Goal: Task Accomplishment & Management: Use online tool/utility

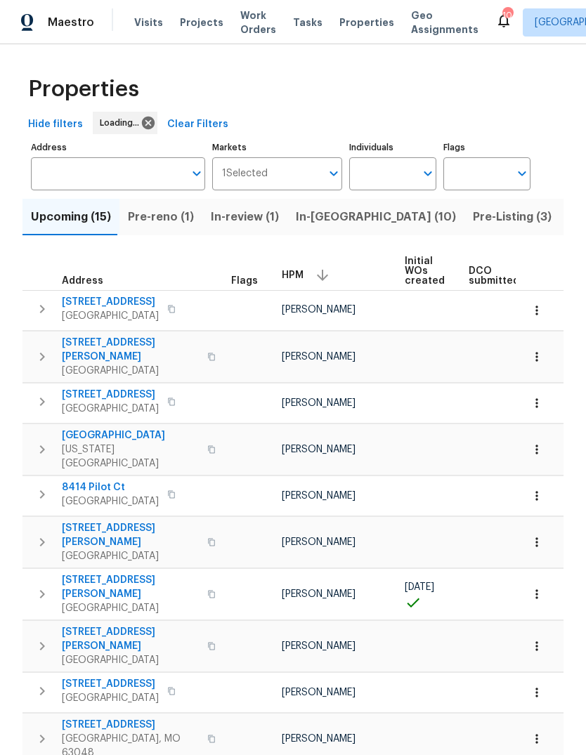
click at [360, 18] on span "Properties" at bounding box center [366, 22] width 55 height 14
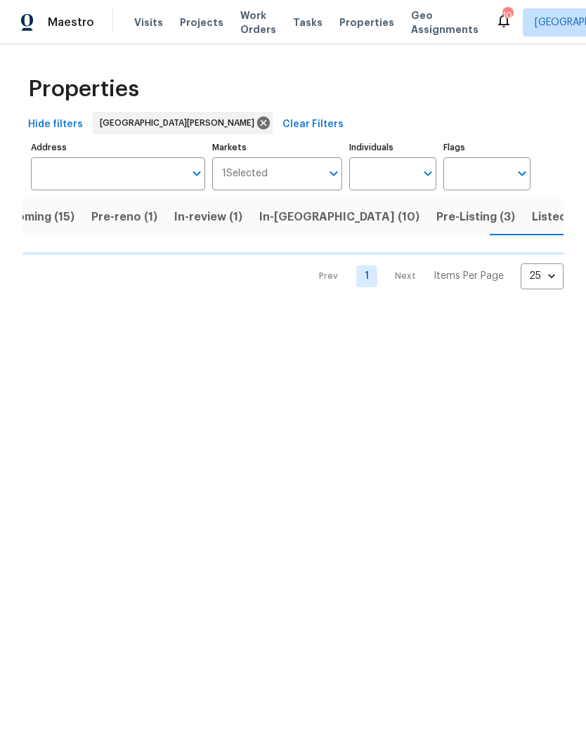
scroll to position [0, 37]
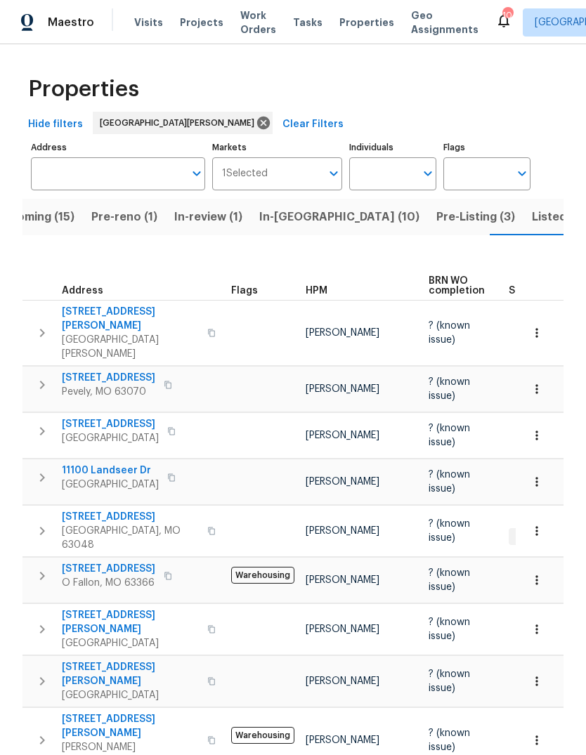
click at [332, 292] on div "HPM" at bounding box center [362, 291] width 112 height 10
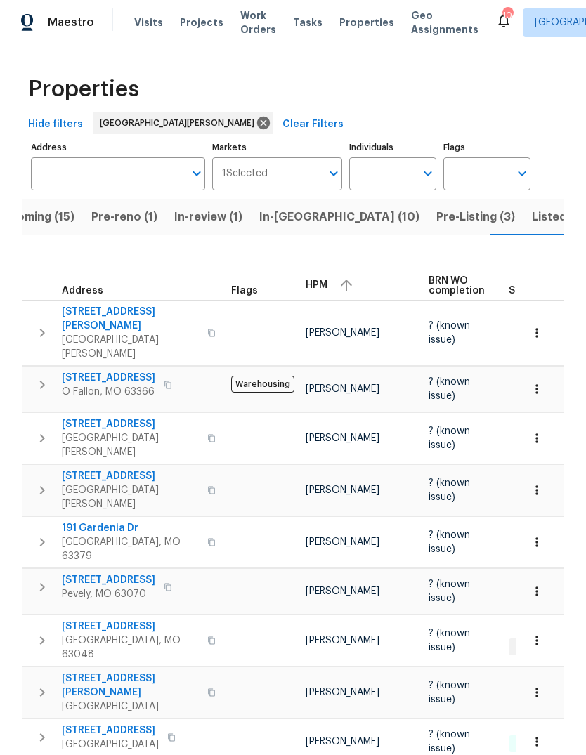
click at [325, 288] on span "HPM" at bounding box center [317, 285] width 22 height 10
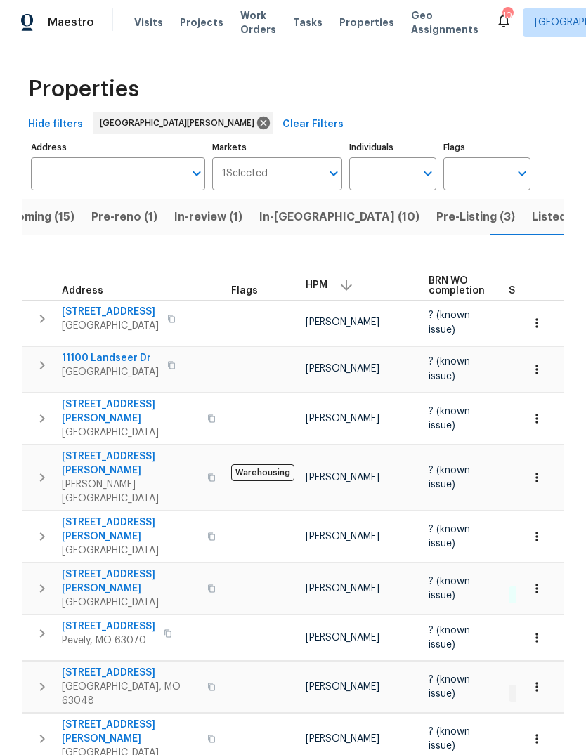
click at [523, 225] on button "Listed (33)" at bounding box center [561, 217] width 77 height 37
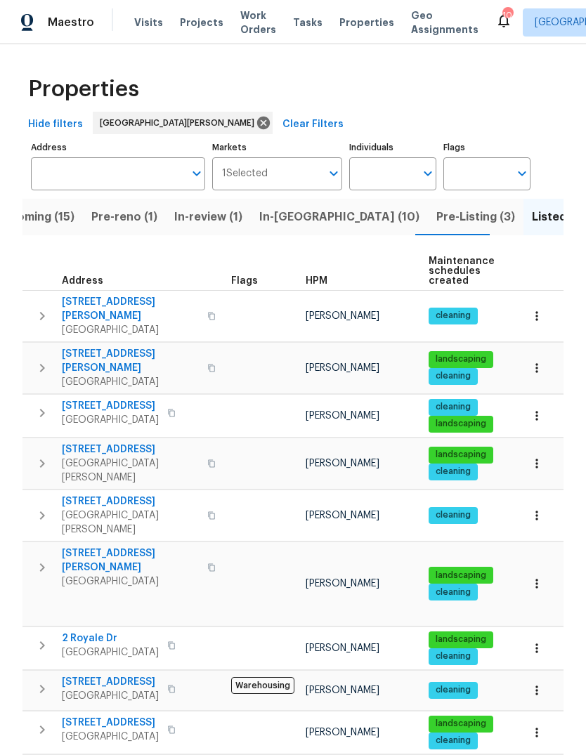
click at [321, 283] on span "HPM" at bounding box center [317, 281] width 22 height 10
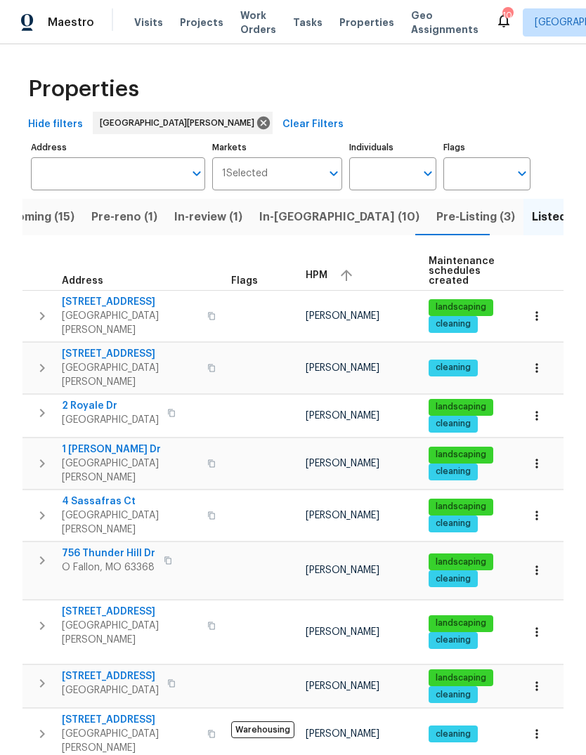
click at [327, 275] on div "HPM" at bounding box center [362, 275] width 112 height 21
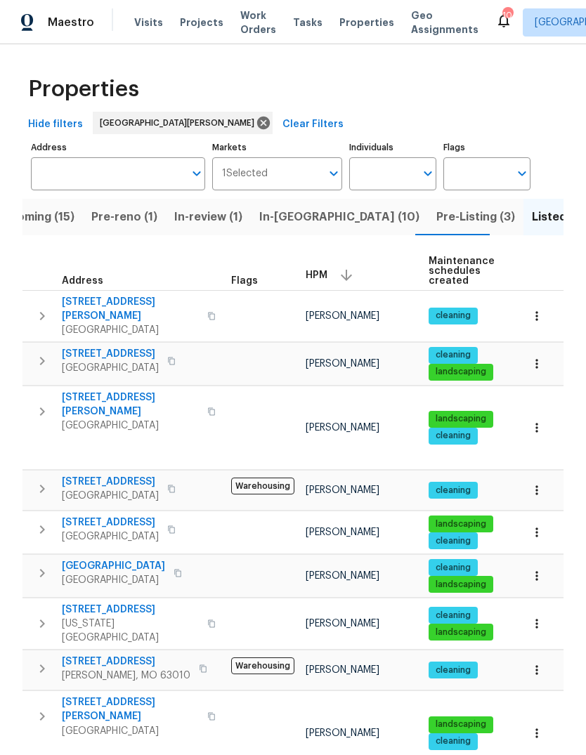
click at [72, 28] on span "Maestro" at bounding box center [71, 22] width 46 height 14
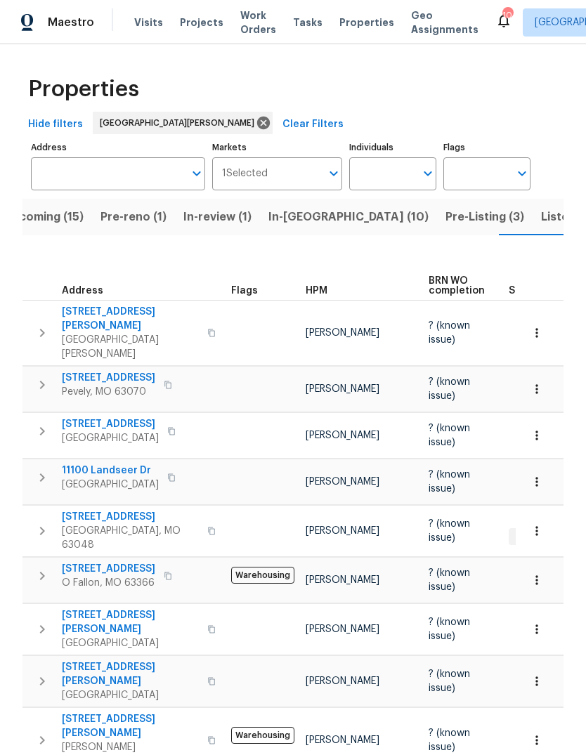
scroll to position [0, 37]
click at [307, 223] on span "In-[GEOGRAPHIC_DATA] (10)" at bounding box center [339, 217] width 160 height 20
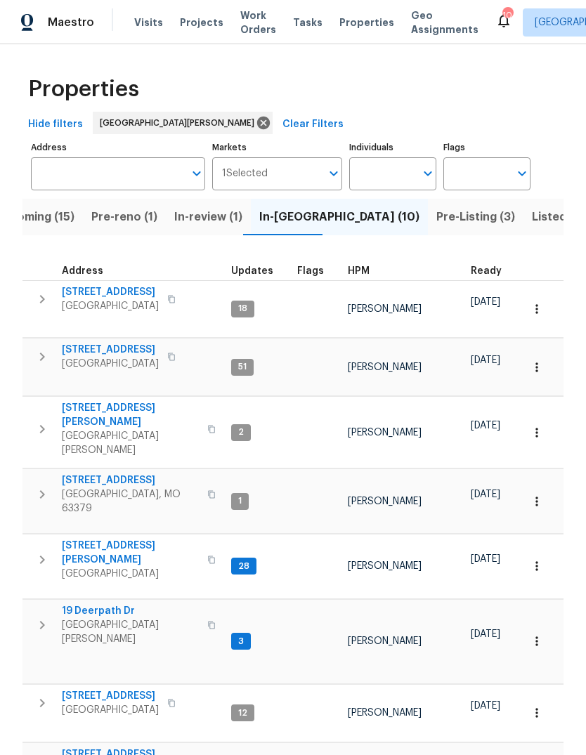
click at [365, 276] on span "HPM" at bounding box center [359, 271] width 22 height 10
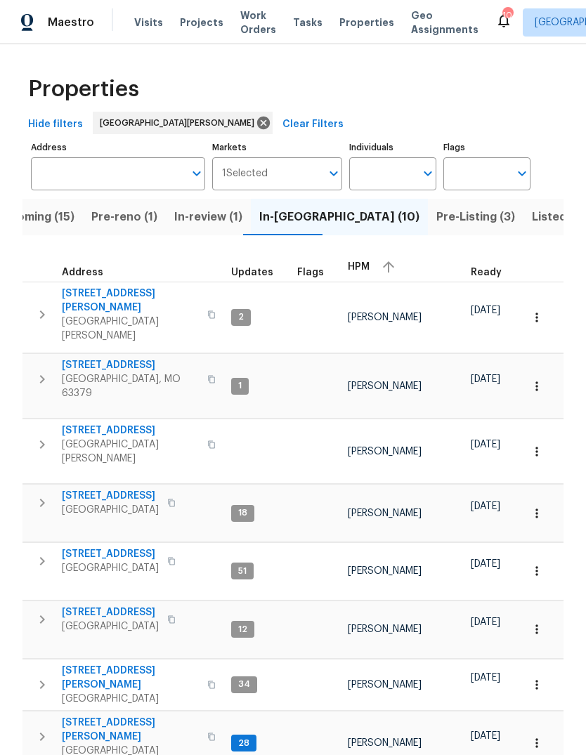
click at [362, 270] on span "HPM" at bounding box center [359, 267] width 22 height 10
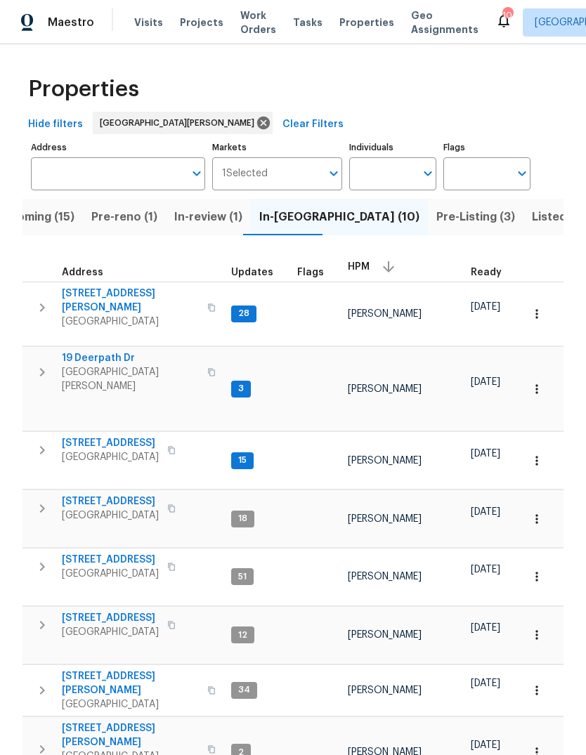
click at [129, 315] on span "[GEOGRAPHIC_DATA]" at bounding box center [130, 322] width 137 height 14
click at [124, 351] on span "19 Deerpath Dr" at bounding box center [130, 358] width 137 height 14
click at [120, 436] on span "14519 Rosant Ct" at bounding box center [110, 443] width 97 height 14
click at [129, 436] on span "14519 Rosant Ct" at bounding box center [110, 443] width 97 height 14
click at [532, 216] on span "Listed (33)" at bounding box center [562, 217] width 60 height 20
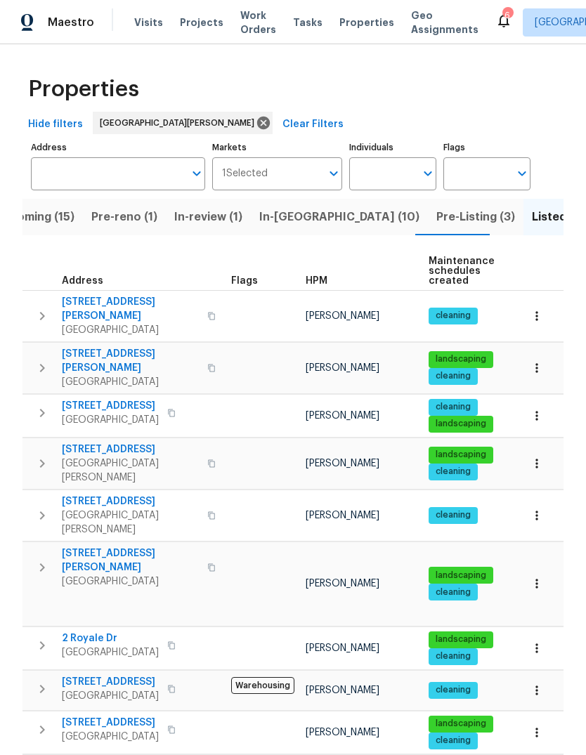
click at [321, 280] on span "HPM" at bounding box center [317, 281] width 22 height 10
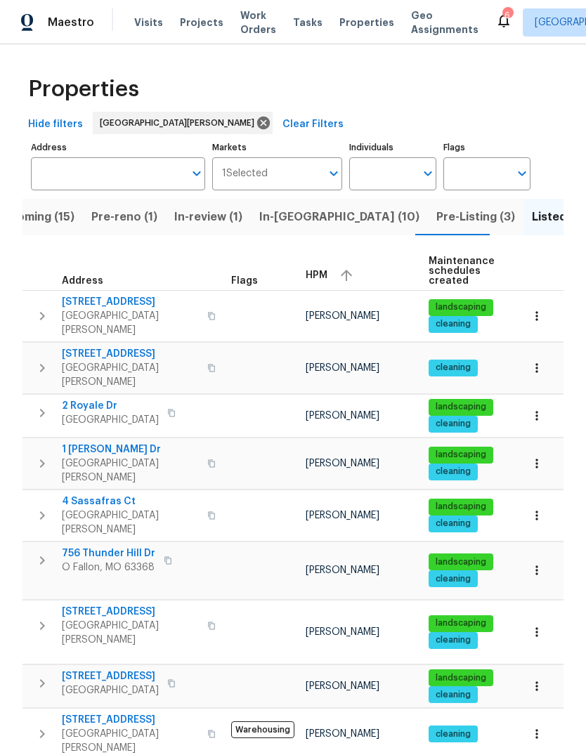
click at [326, 274] on div "HPM" at bounding box center [362, 275] width 112 height 21
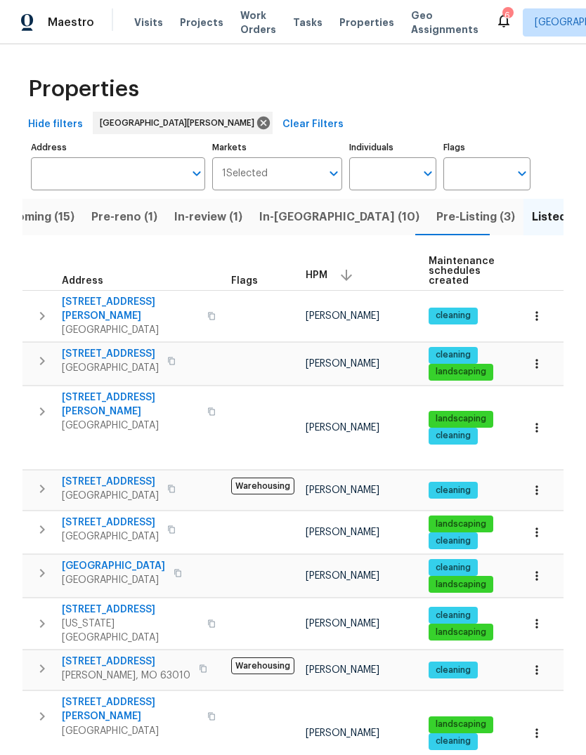
click at [142, 392] on span "[STREET_ADDRESS][PERSON_NAME]" at bounding box center [130, 405] width 137 height 28
click at [271, 221] on span "In-[GEOGRAPHIC_DATA] (10)" at bounding box center [339, 217] width 160 height 20
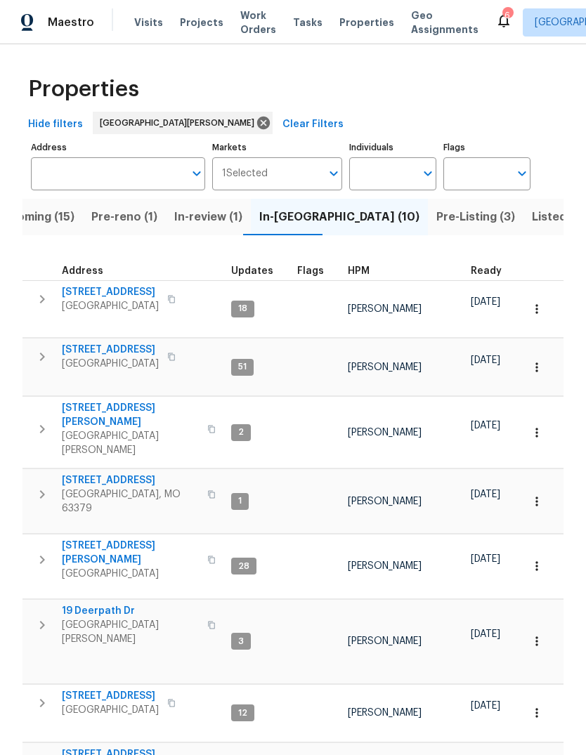
click at [349, 275] on span "HPM" at bounding box center [359, 271] width 22 height 10
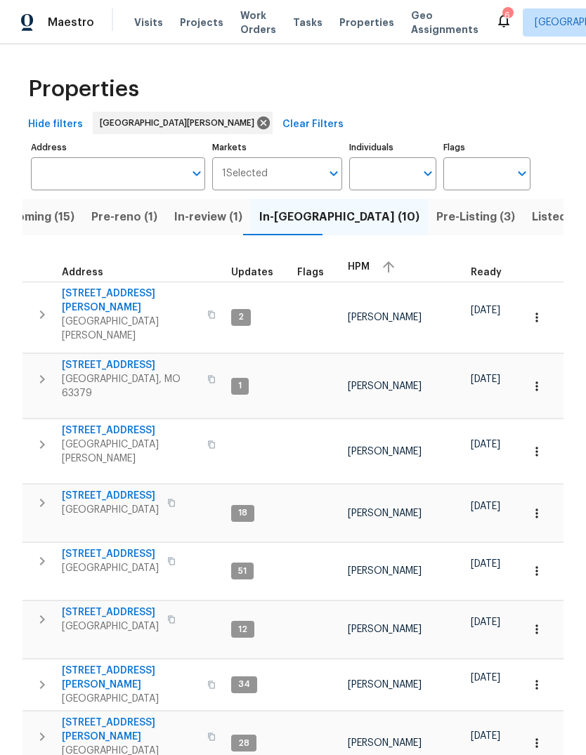
click at [360, 272] on span "HPM" at bounding box center [359, 267] width 22 height 10
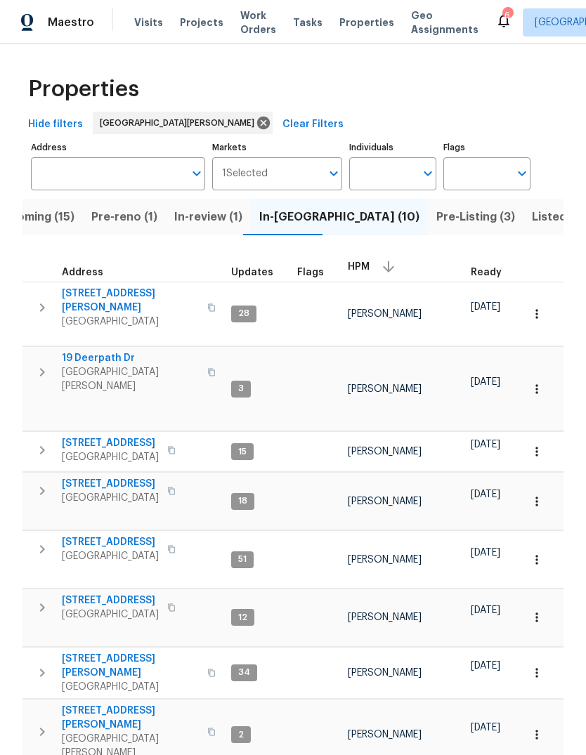
click at [99, 288] on span "[STREET_ADDRESS][PERSON_NAME]" at bounding box center [130, 301] width 137 height 28
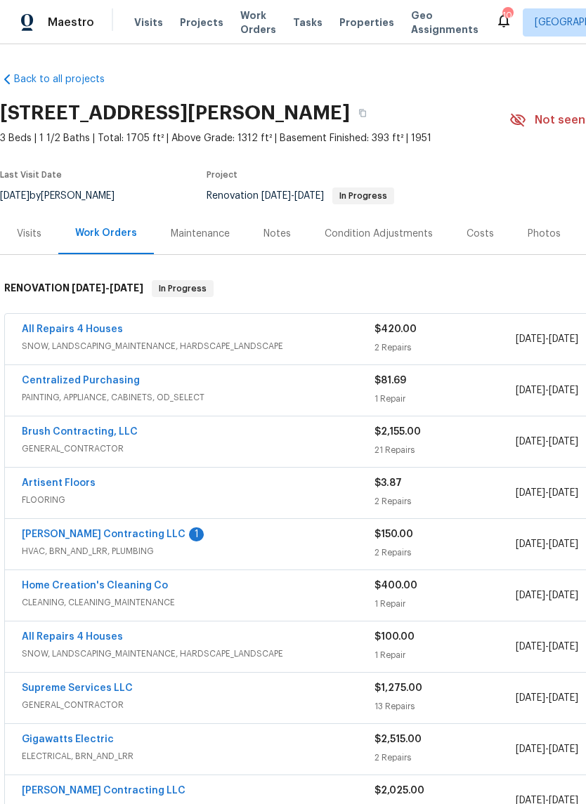
click at [57, 334] on link "All Repairs 4 Houses" at bounding box center [72, 330] width 101 height 10
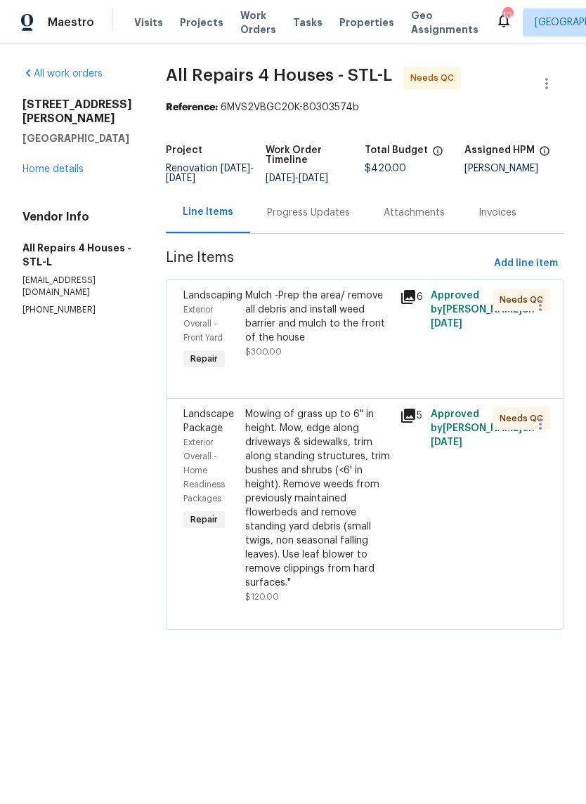
click at [356, 336] on div "Mulch -Prep the area/ remove all debris and install weed barrier and mulch to t…" at bounding box center [318, 317] width 146 height 56
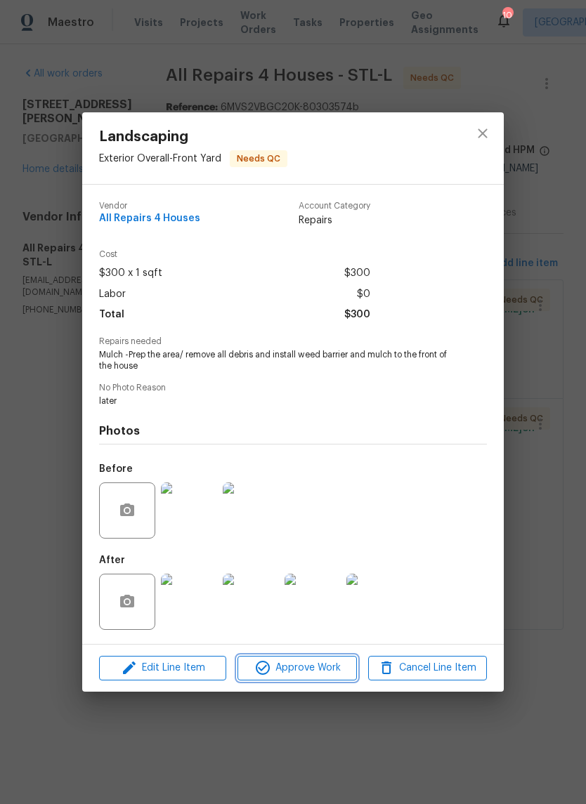
click at [329, 677] on span "Approve Work" at bounding box center [297, 669] width 110 height 18
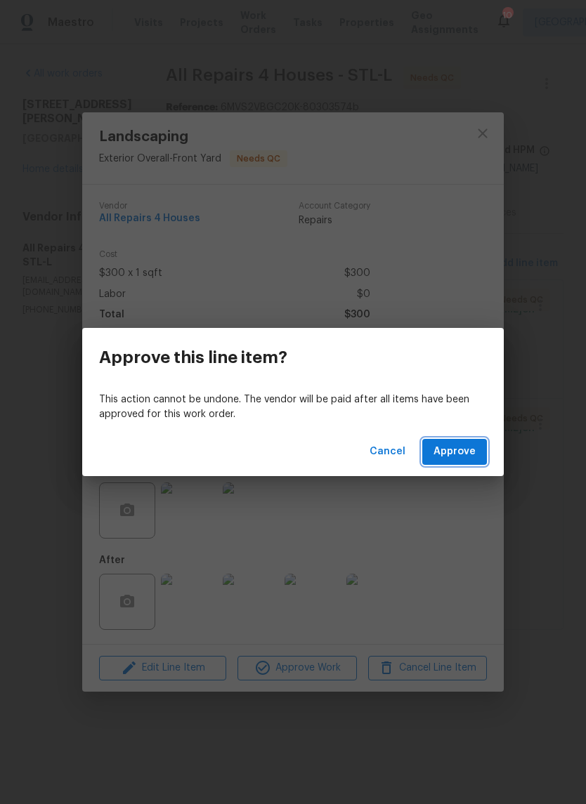
click at [483, 459] on button "Approve" at bounding box center [454, 452] width 65 height 26
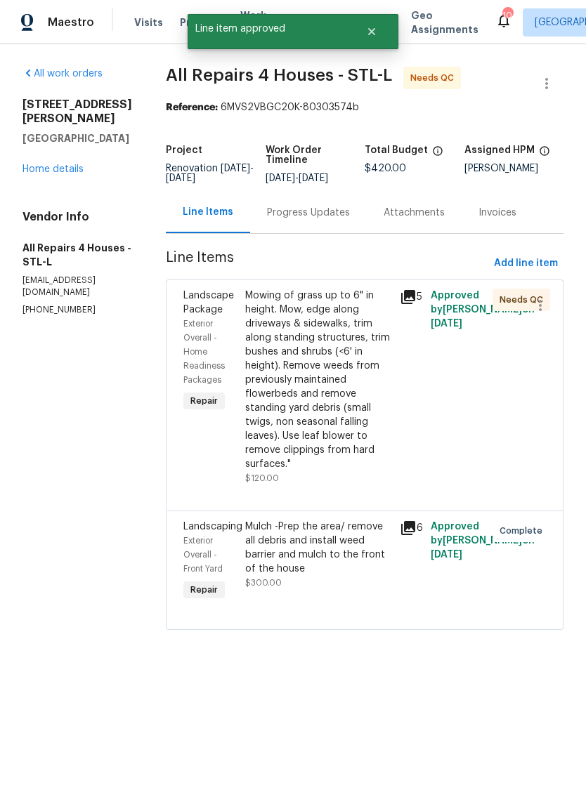
click at [348, 430] on div "Mowing of grass up to 6" in height. Mow, edge along driveways & sidewalks, trim…" at bounding box center [318, 380] width 146 height 183
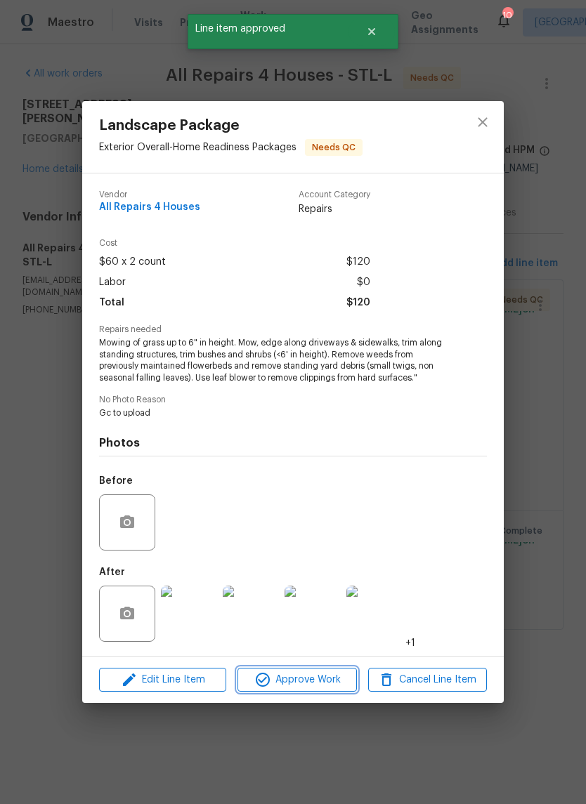
click at [333, 688] on span "Approve Work" at bounding box center [297, 681] width 110 height 18
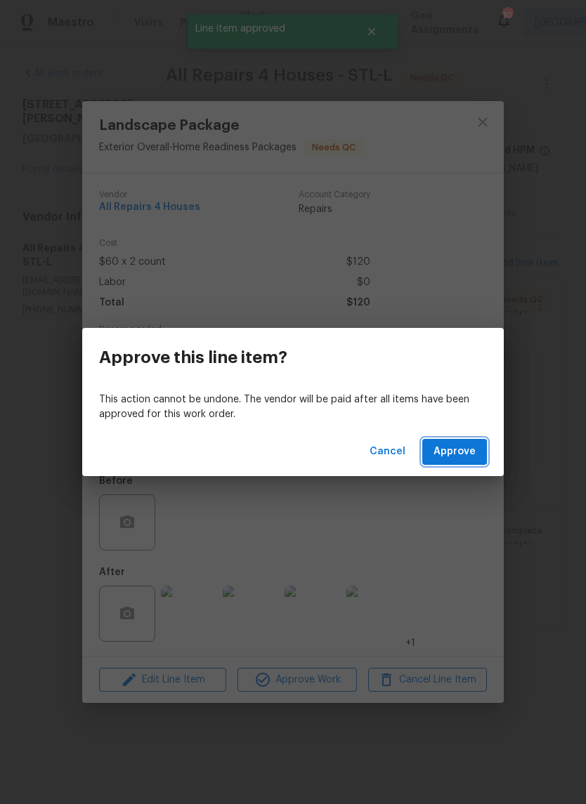
click at [470, 453] on span "Approve" at bounding box center [454, 452] width 42 height 18
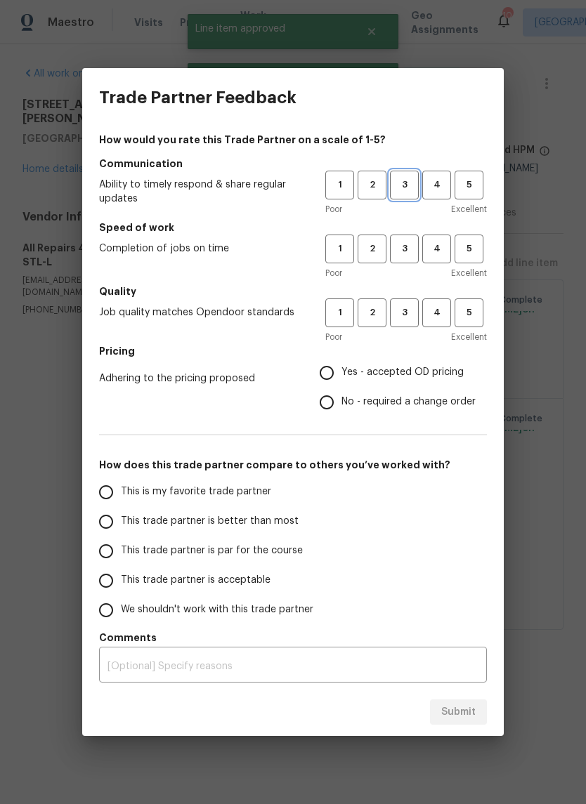
click at [409, 181] on span "3" at bounding box center [404, 185] width 26 height 16
click at [410, 260] on button "3" at bounding box center [404, 249] width 29 height 29
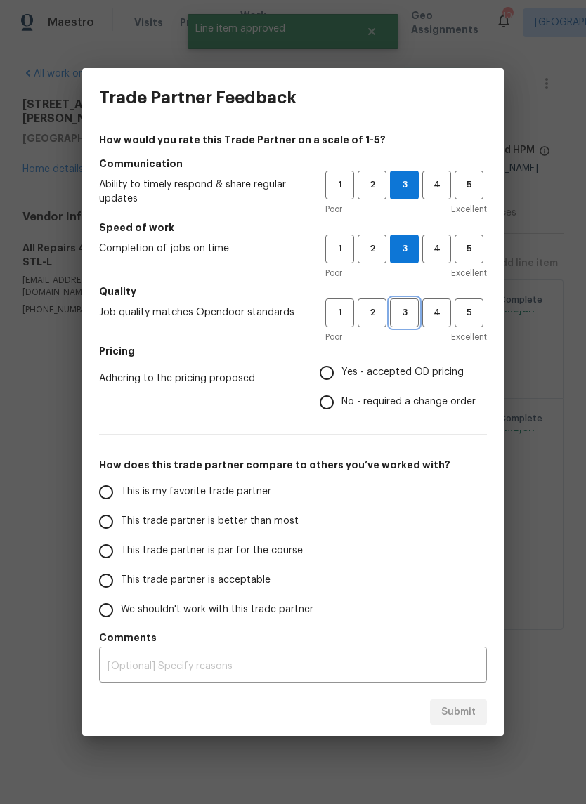
click at [410, 325] on button "3" at bounding box center [404, 313] width 29 height 29
click at [402, 380] on span "Yes - accepted OD pricing" at bounding box center [402, 372] width 122 height 15
click at [341, 380] on input "Yes - accepted OD pricing" at bounding box center [327, 373] width 30 height 30
radio input "true"
click at [285, 525] on span "This trade partner is better than most" at bounding box center [210, 521] width 178 height 15
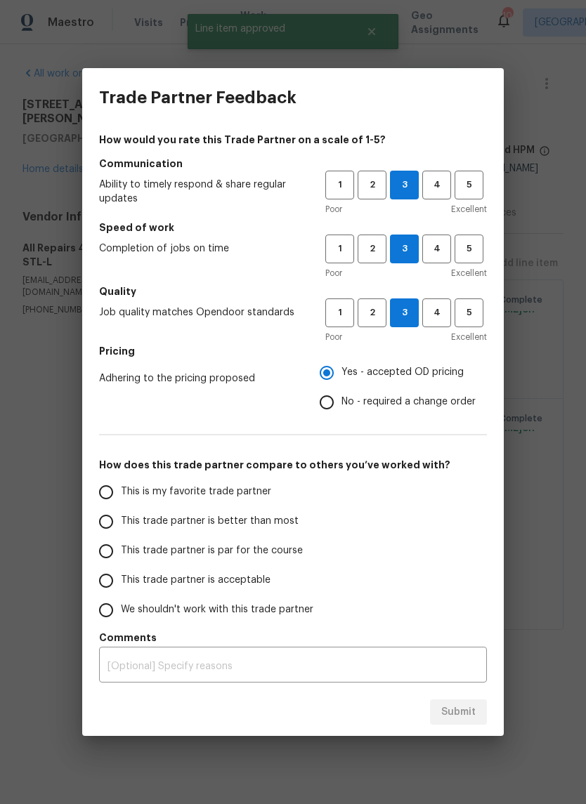
click at [121, 525] on input "This trade partner is better than most" at bounding box center [106, 522] width 30 height 30
click at [464, 718] on span "Submit" at bounding box center [458, 713] width 34 height 18
radio input "true"
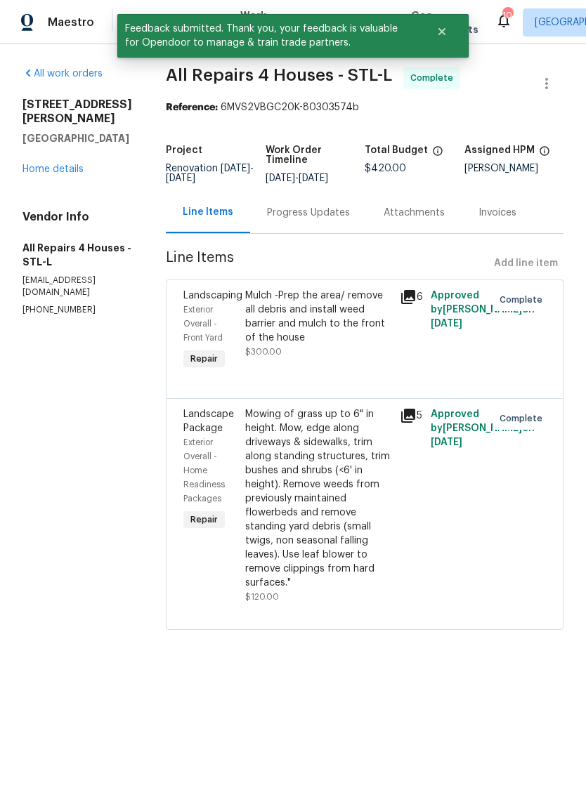
click at [77, 164] on link "Home details" at bounding box center [52, 169] width 61 height 10
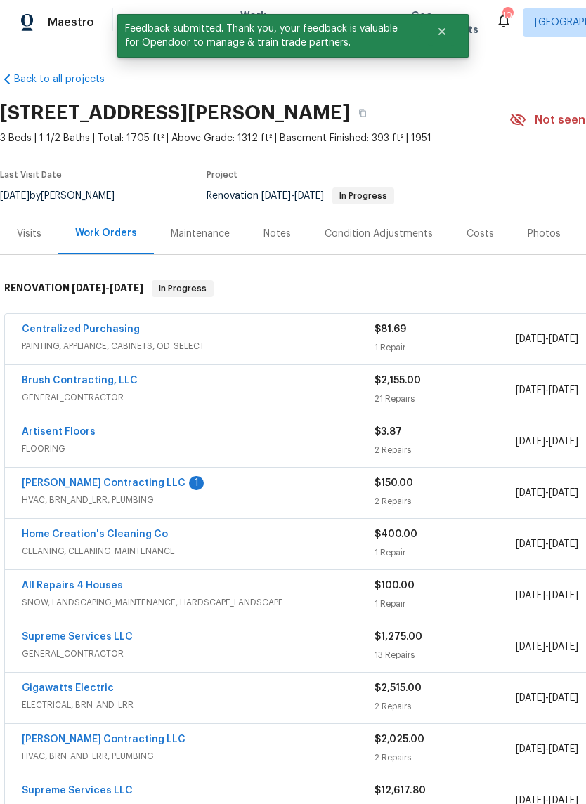
click at [100, 486] on link "[PERSON_NAME] Contracting LLC" at bounding box center [104, 483] width 164 height 10
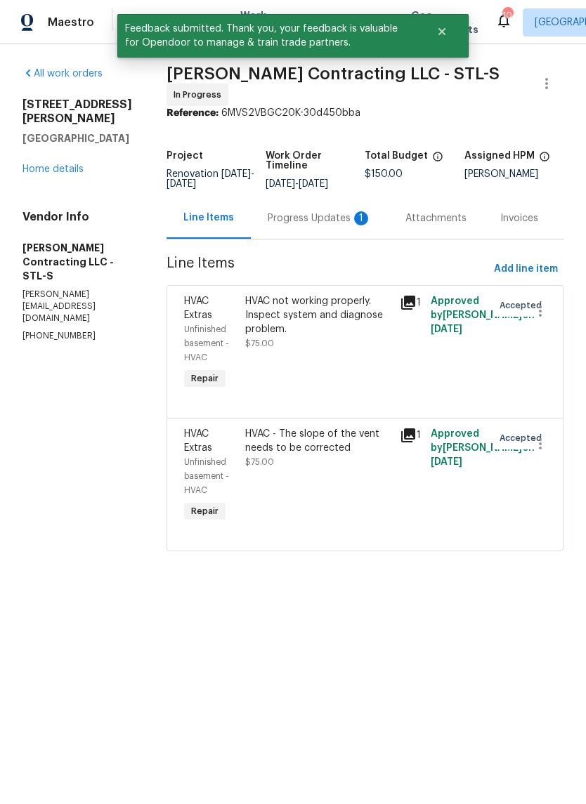
click at [341, 218] on div "Progress Updates 1" at bounding box center [320, 218] width 104 height 14
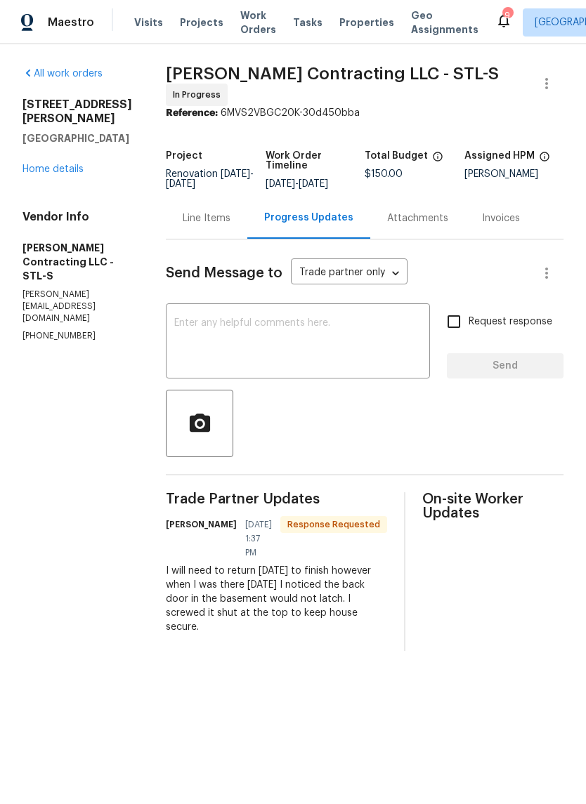
click at [216, 230] on div "Line Items" at bounding box center [206, 217] width 81 height 41
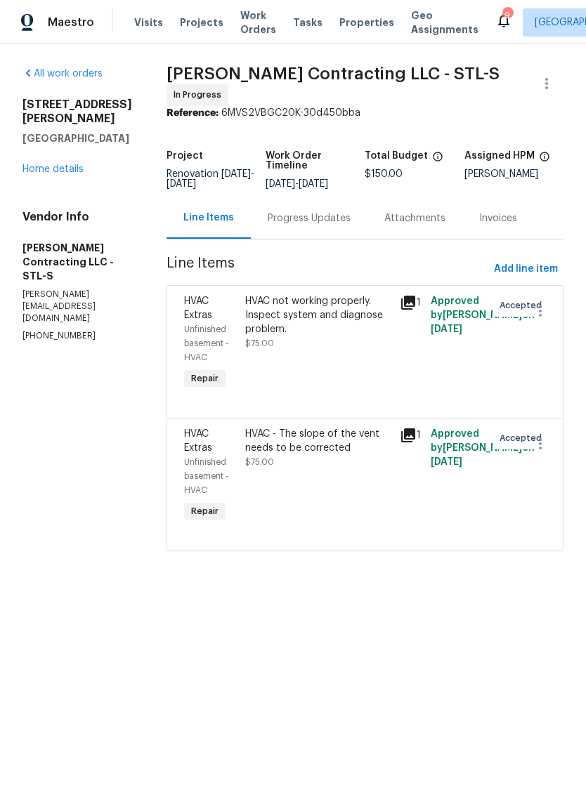
click at [410, 428] on icon at bounding box center [408, 435] width 14 height 14
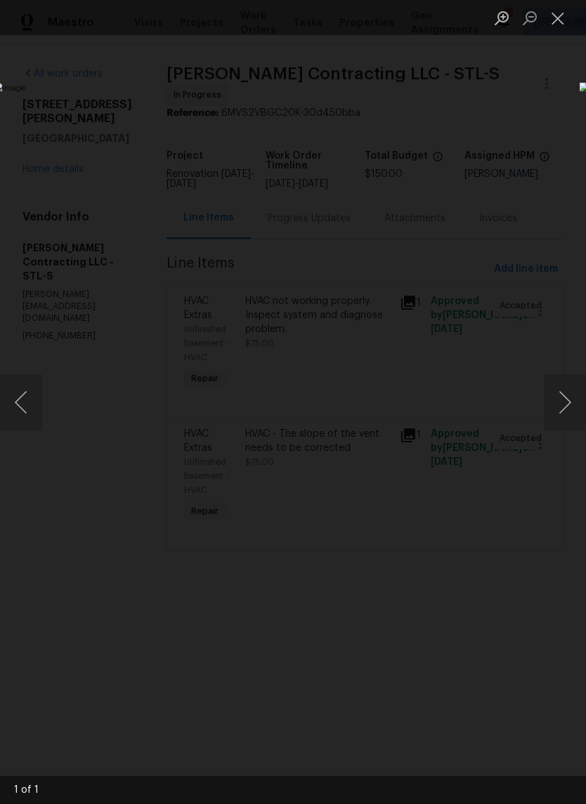
click at [558, 13] on button "Close lightbox" at bounding box center [558, 18] width 28 height 25
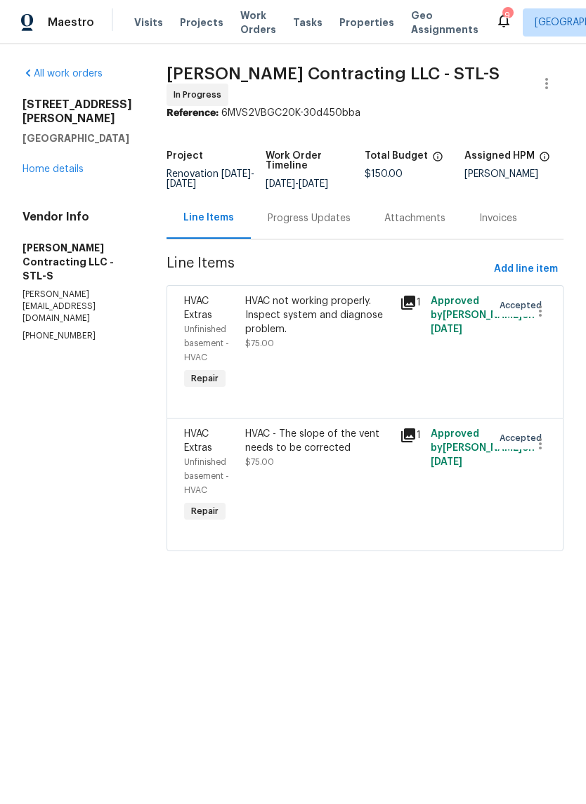
click at [415, 296] on icon at bounding box center [408, 303] width 14 height 14
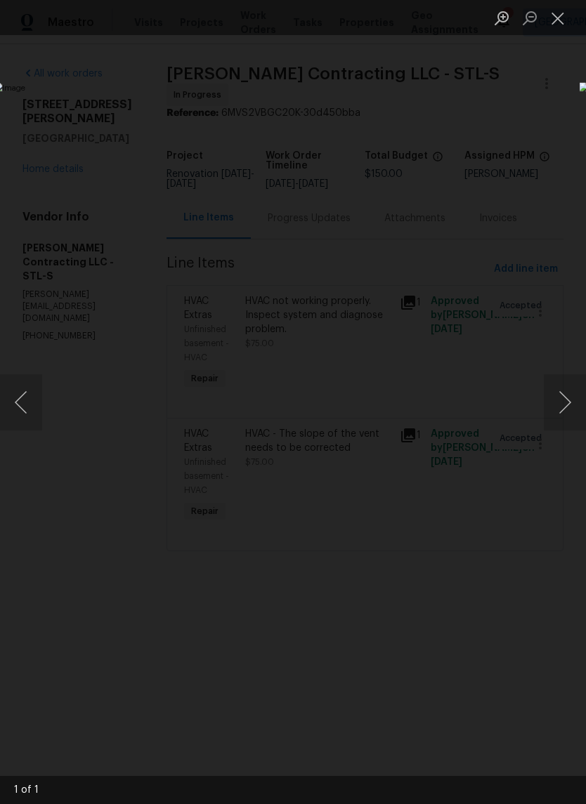
click at [556, 26] on button "Close lightbox" at bounding box center [558, 18] width 28 height 25
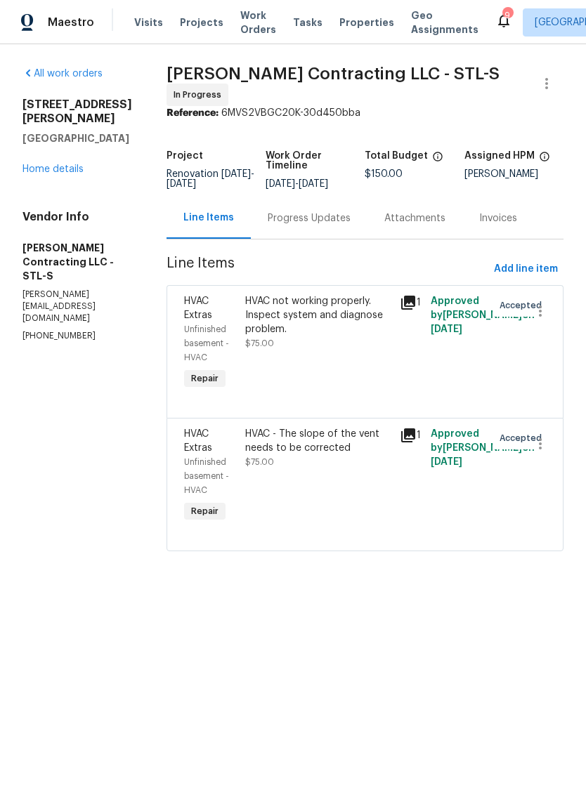
click at [40, 164] on link "Home details" at bounding box center [52, 169] width 61 height 10
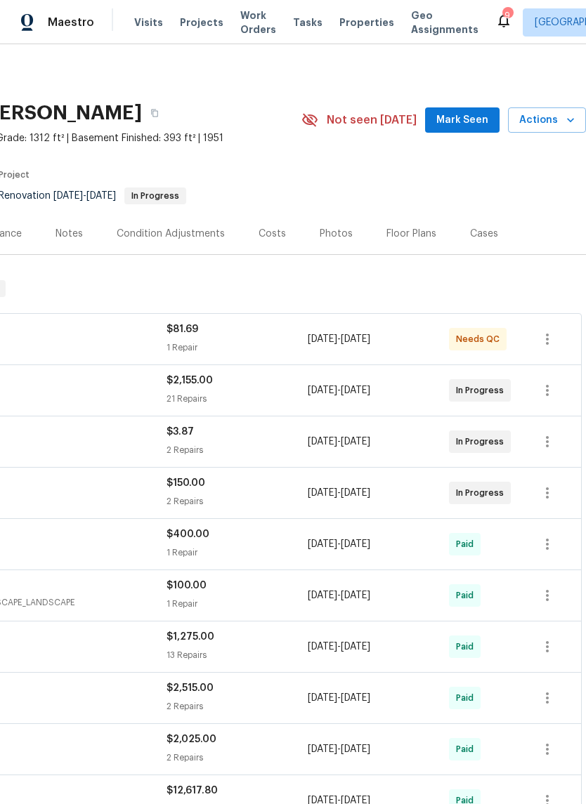
scroll to position [0, 208]
click at [484, 123] on span "Mark Seen" at bounding box center [462, 121] width 52 height 18
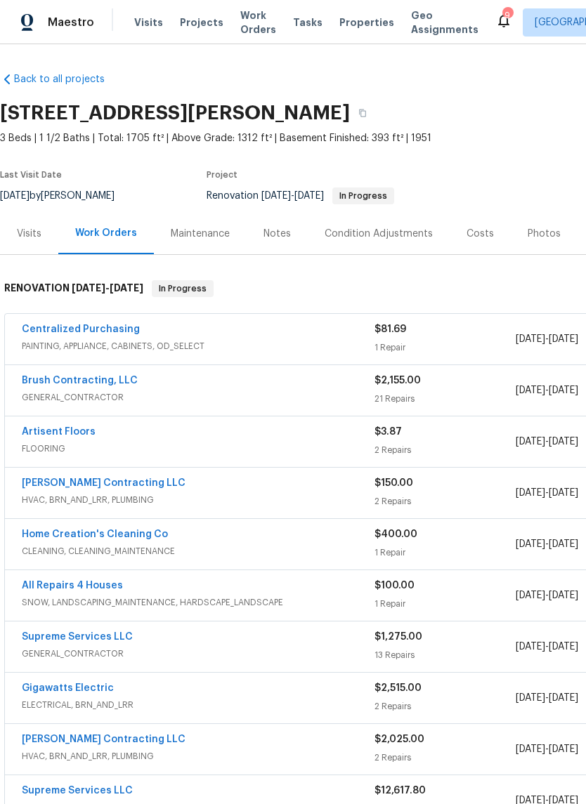
scroll to position [0, 0]
click at [481, 238] on div "Costs" at bounding box center [479, 234] width 27 height 14
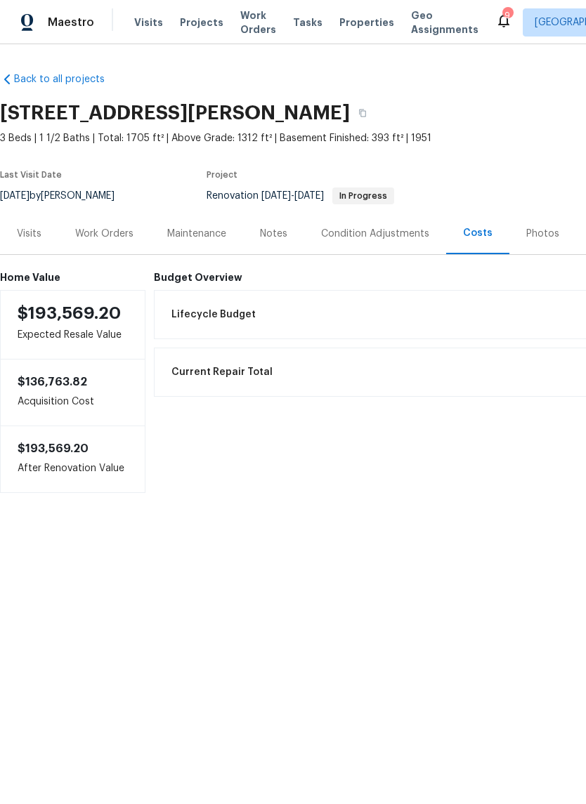
click at [91, 236] on div "Work Orders" at bounding box center [104, 234] width 58 height 14
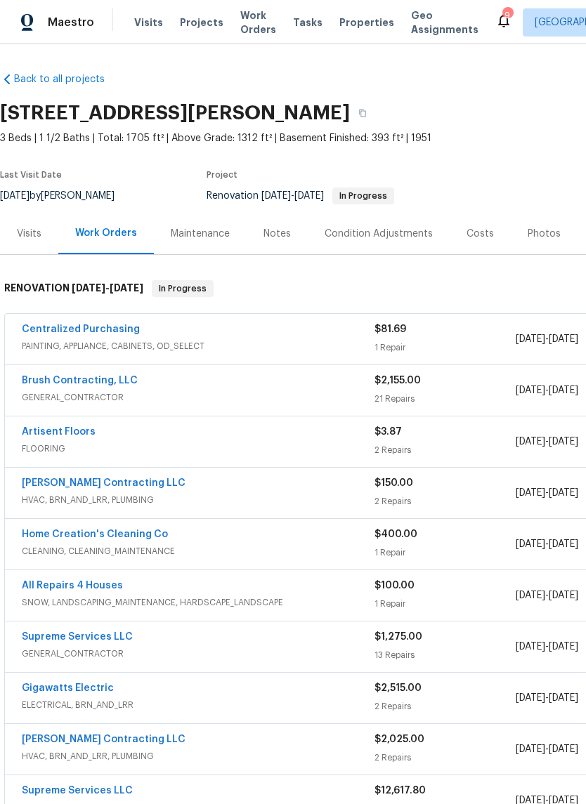
click at [108, 384] on link "Brush Contracting, LLC" at bounding box center [80, 381] width 116 height 10
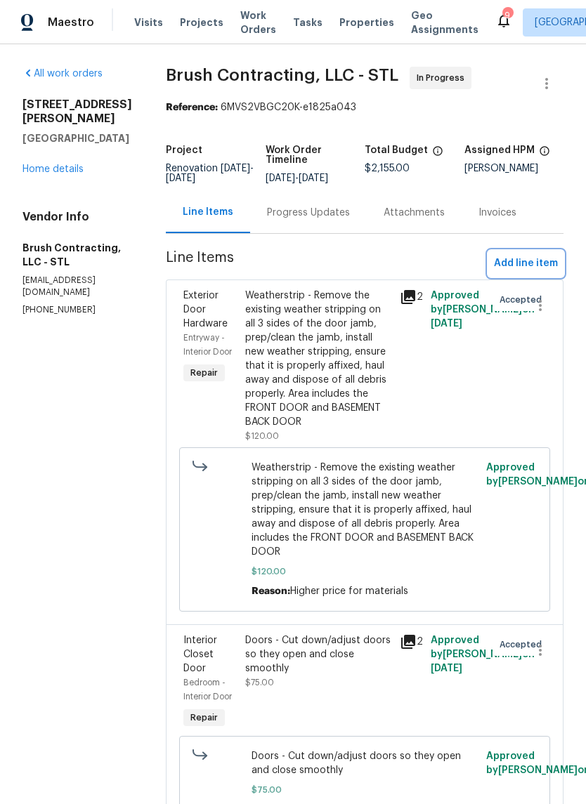
click at [546, 261] on span "Add line item" at bounding box center [526, 264] width 64 height 18
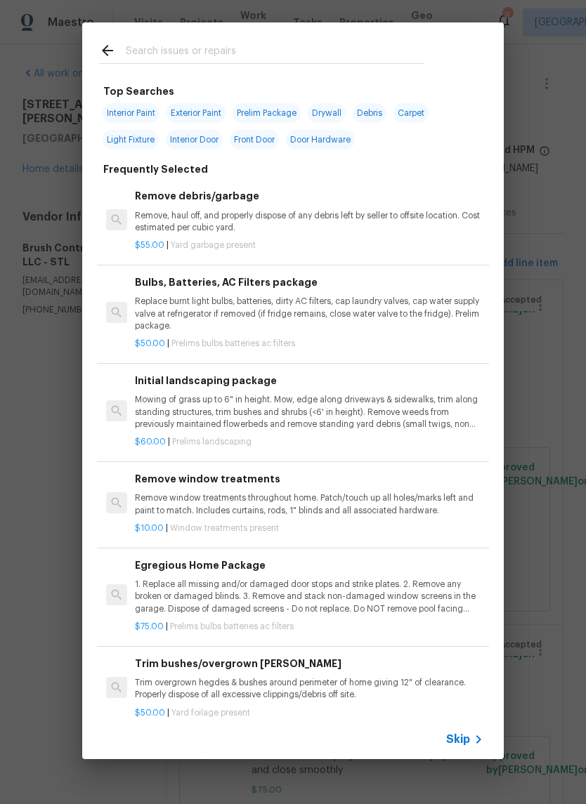
click at [466, 738] on span "Skip" at bounding box center [458, 740] width 24 height 14
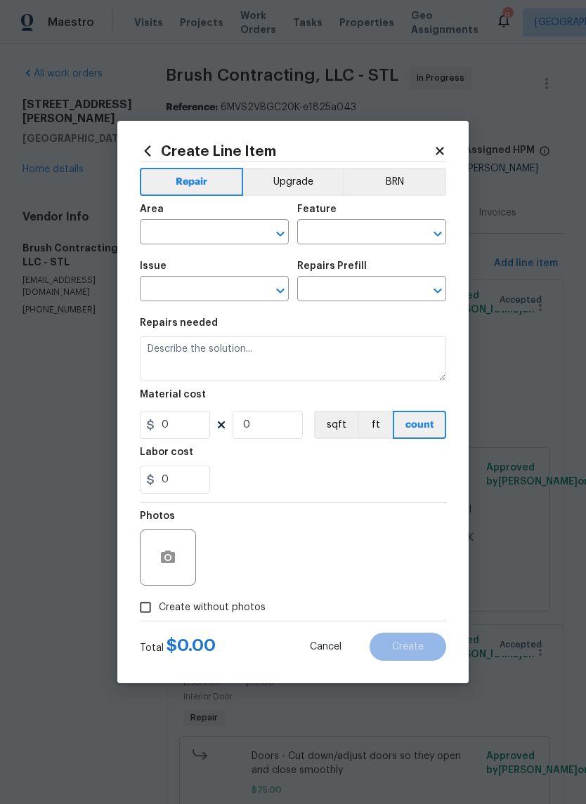
click at [236, 231] on input "text" at bounding box center [195, 234] width 110 height 22
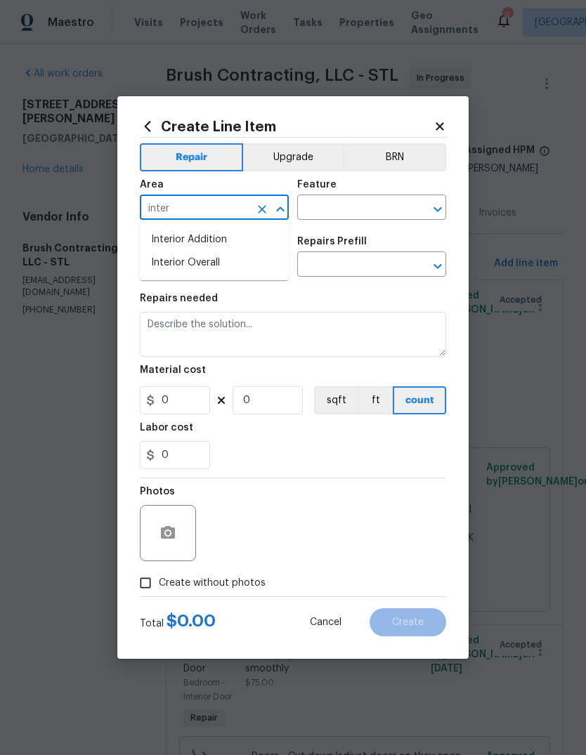
click at [253, 260] on li "Interior Overall" at bounding box center [214, 262] width 149 height 23
type input "Interior Overall"
click at [384, 214] on input "text" at bounding box center [352, 209] width 110 height 22
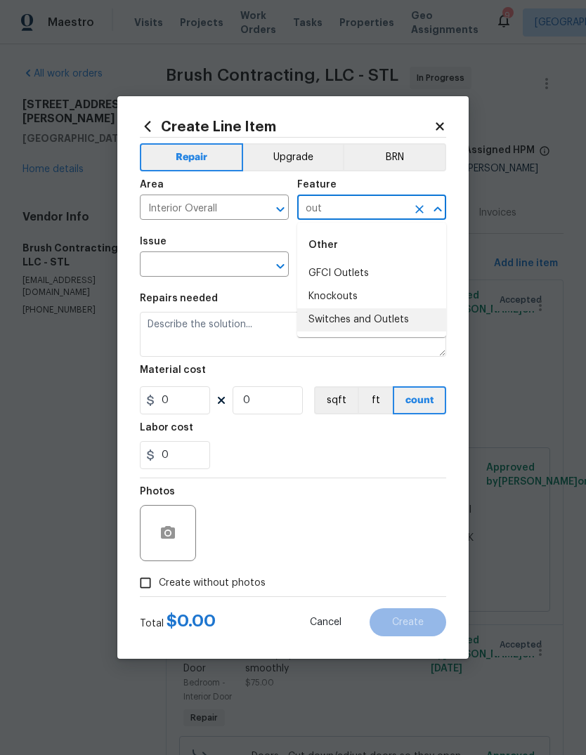
click at [416, 321] on li "Switches and Outlets" at bounding box center [371, 319] width 149 height 23
type input "Switches and Outlets"
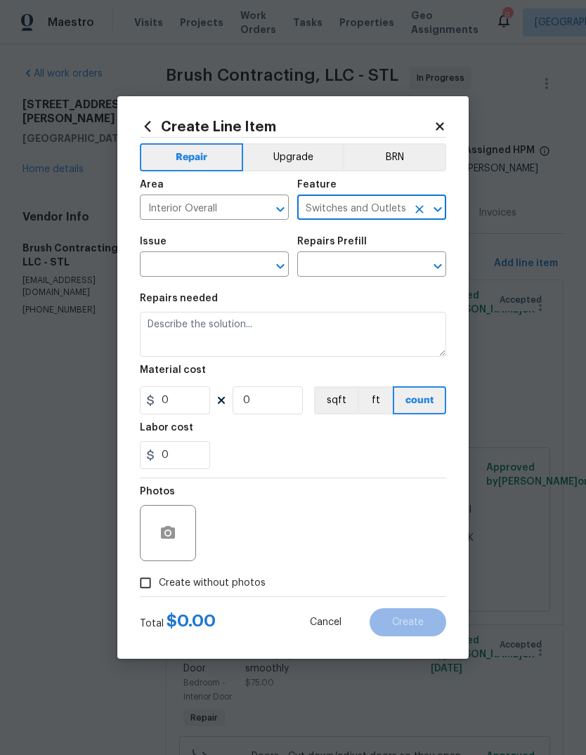
click at [242, 270] on input "text" at bounding box center [195, 266] width 110 height 22
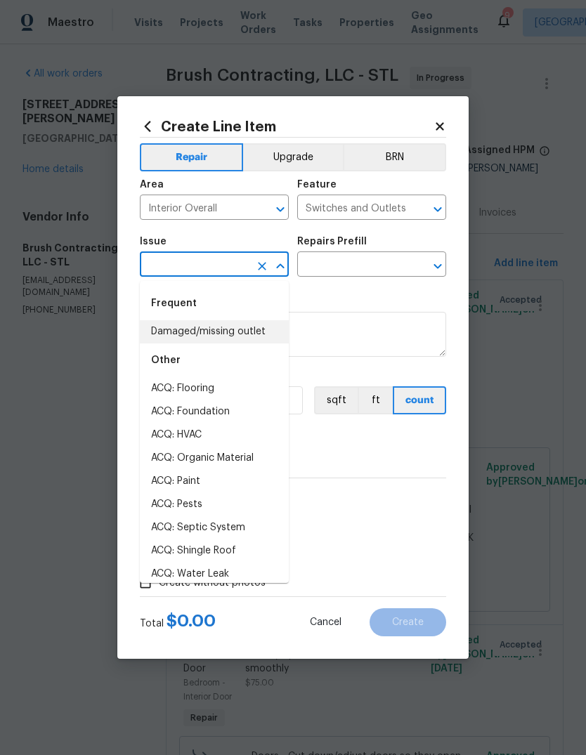
click at [266, 333] on li "Damaged/missing outlet" at bounding box center [214, 331] width 149 height 23
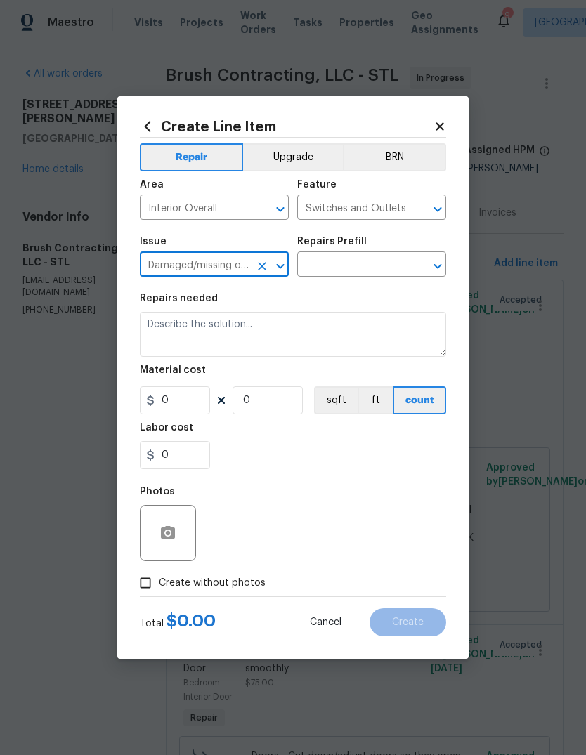
click at [376, 265] on input "text" at bounding box center [352, 266] width 110 height 22
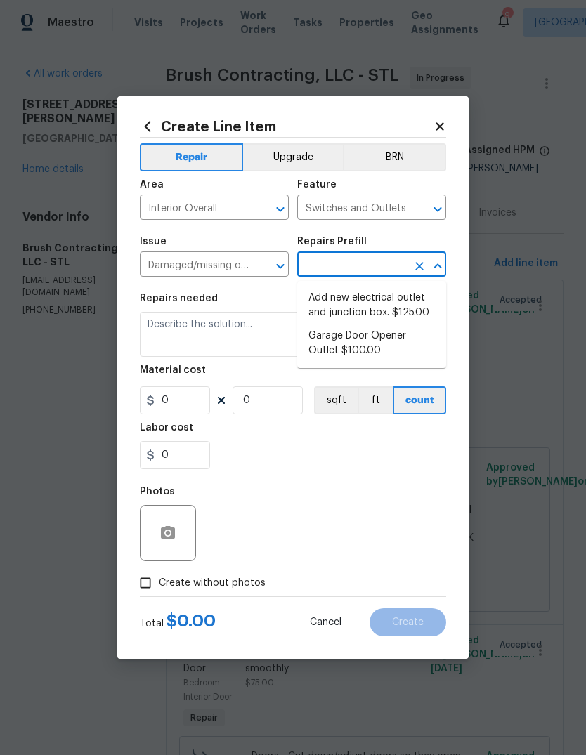
click at [273, 266] on icon "Open" at bounding box center [280, 266] width 17 height 17
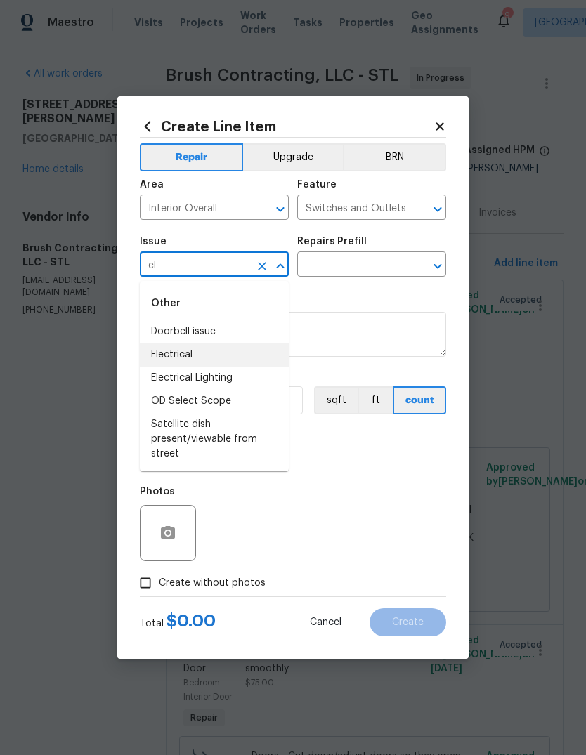
click at [193, 359] on li "Electrical" at bounding box center [214, 354] width 149 height 23
type input "Electrical"
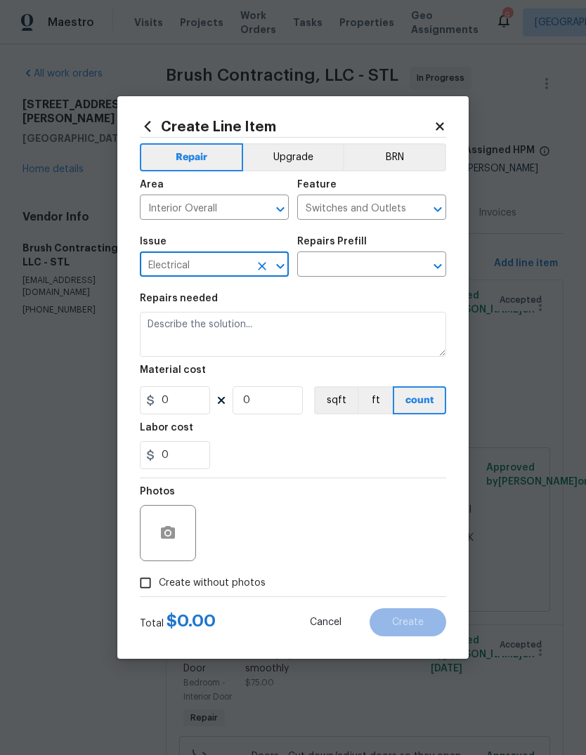
click at [398, 263] on input "text" at bounding box center [352, 266] width 110 height 22
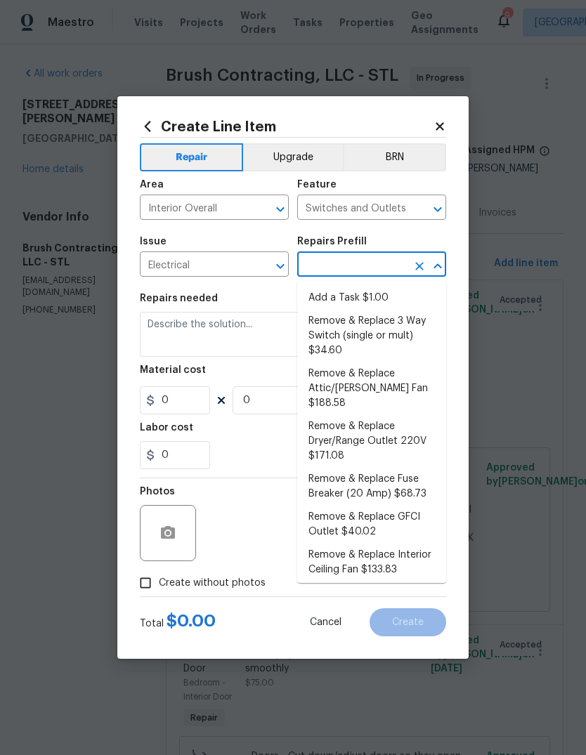
click at [408, 292] on li "Add a Task $1.00" at bounding box center [371, 298] width 149 height 23
type input "Add a Task $1.00"
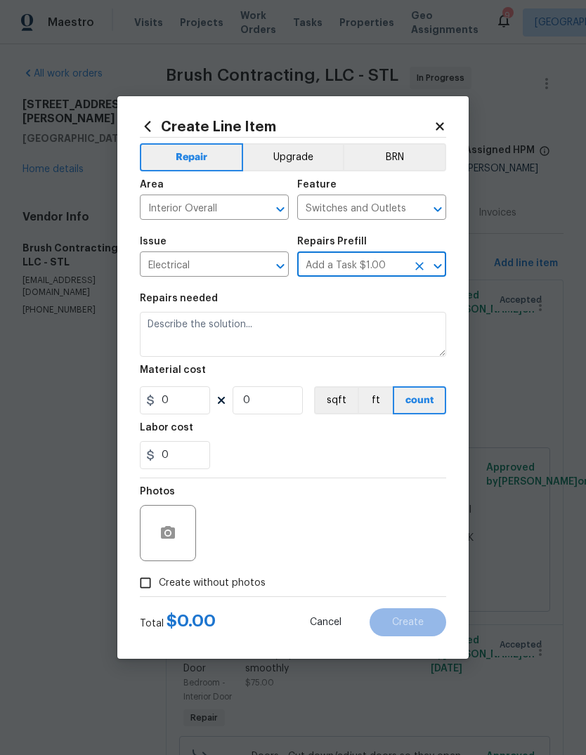
type textarea "HPM to detail"
type input "1"
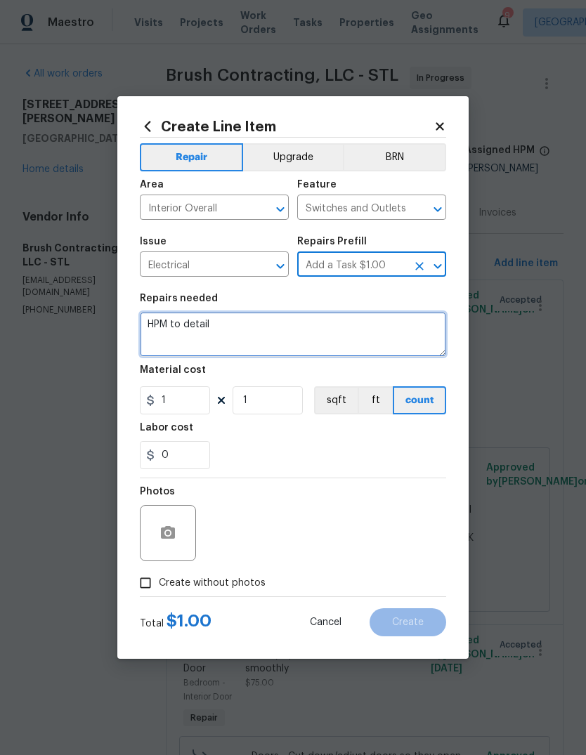
click at [366, 336] on textarea "HPM to detail" at bounding box center [293, 334] width 306 height 45
type textarea "H"
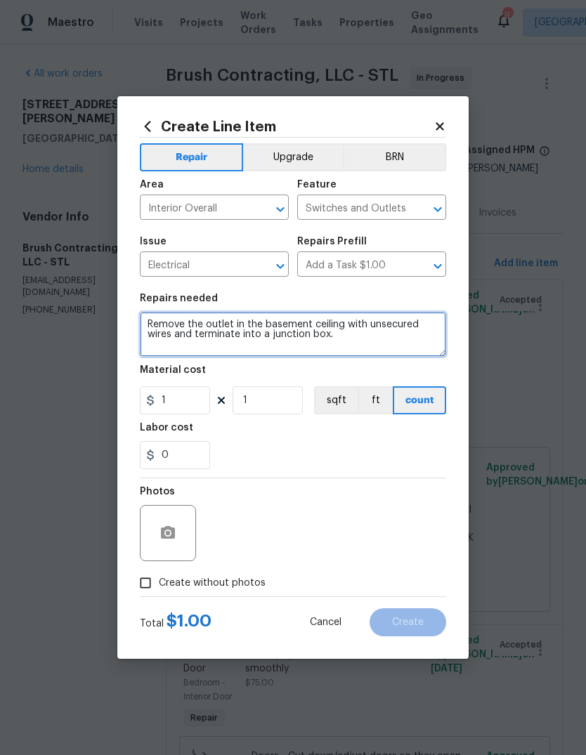
type textarea "Remove the outlet in the basement ceiling with unsecured wires and terminate in…"
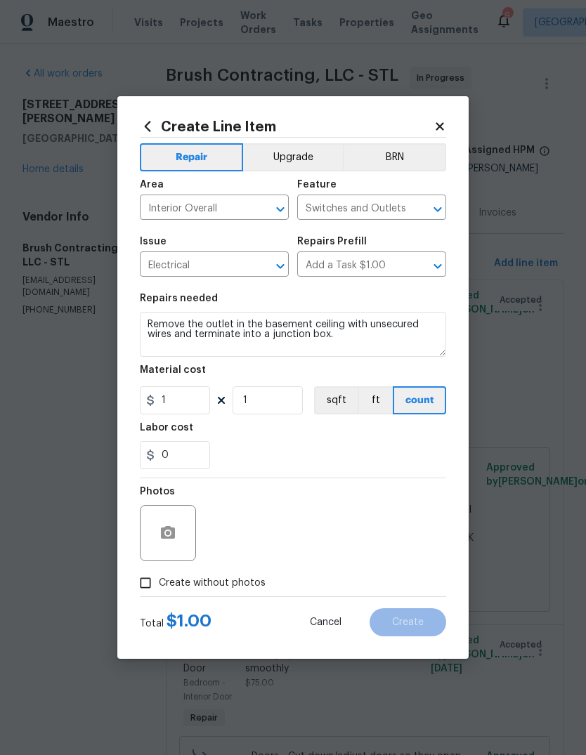
click at [396, 434] on div "Labor cost" at bounding box center [293, 432] width 306 height 18
click at [198, 391] on input "1" at bounding box center [175, 400] width 70 height 28
click at [197, 400] on input "1" at bounding box center [175, 400] width 70 height 28
type input "75"
click at [333, 454] on div "0" at bounding box center [293, 455] width 306 height 28
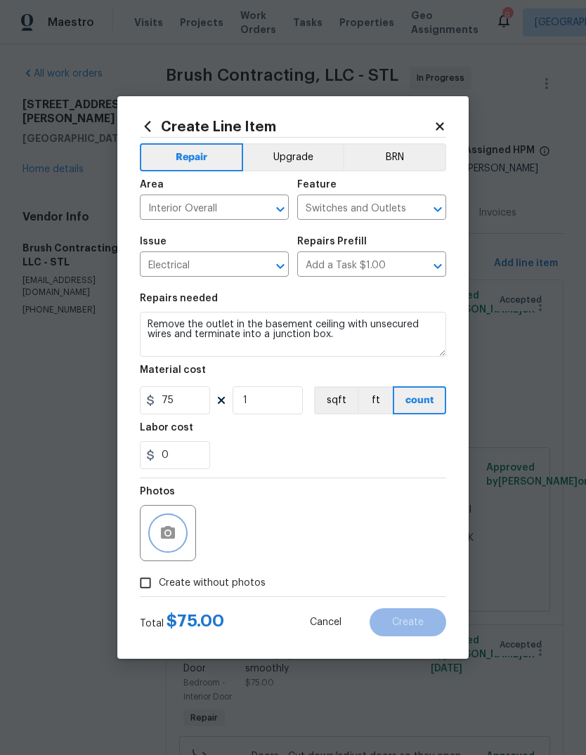
click at [176, 534] on button "button" at bounding box center [168, 533] width 34 height 34
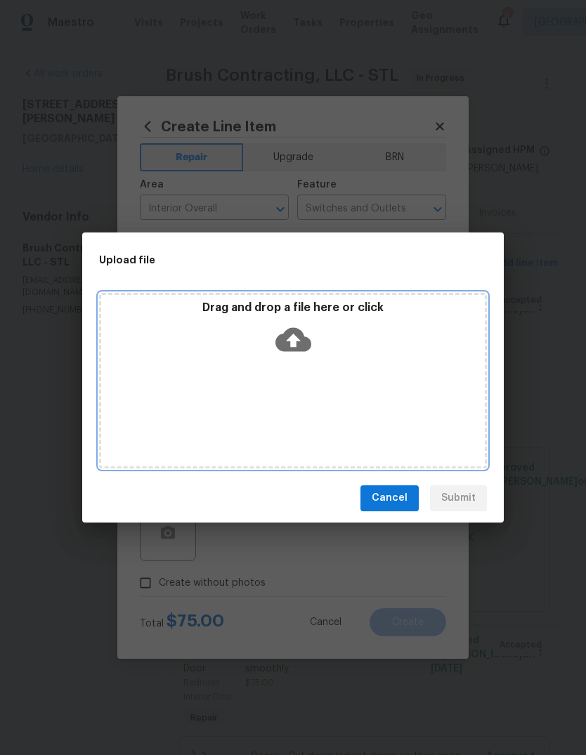
click at [299, 346] on icon at bounding box center [293, 339] width 36 height 24
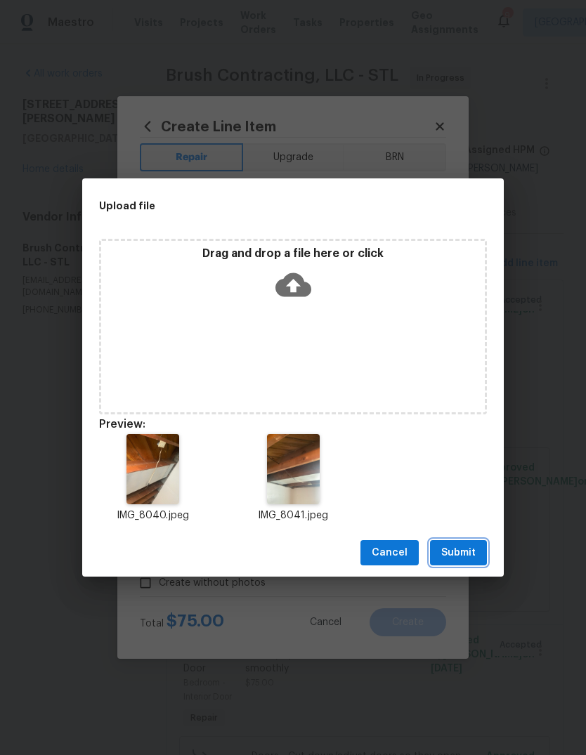
click at [471, 560] on span "Submit" at bounding box center [458, 553] width 34 height 18
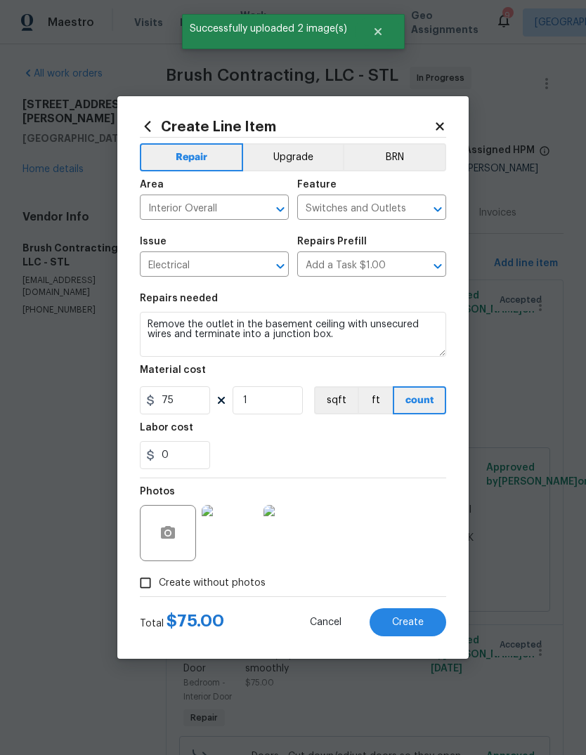
click at [426, 634] on button "Create" at bounding box center [407, 622] width 77 height 28
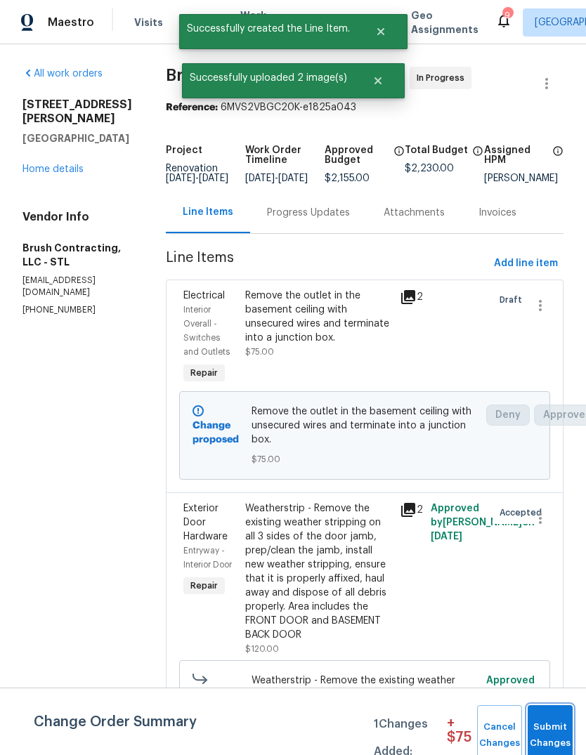
click at [546, 731] on span "Submit Changes" at bounding box center [550, 735] width 31 height 32
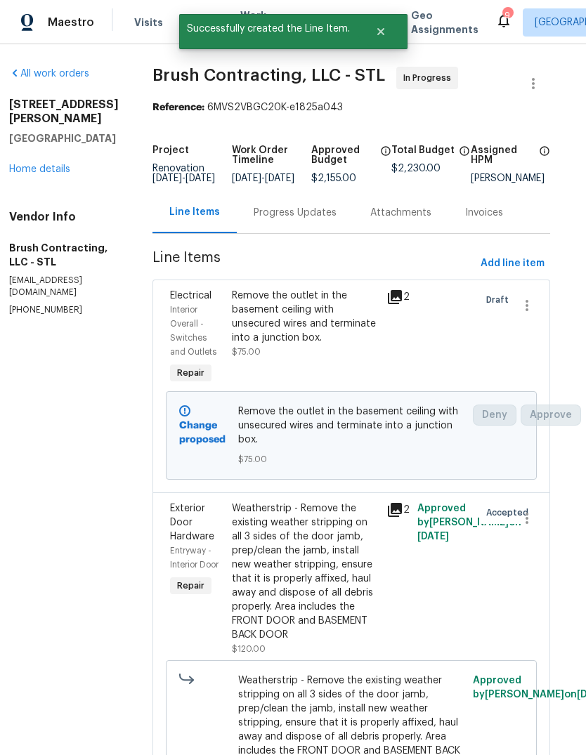
scroll to position [0, 13]
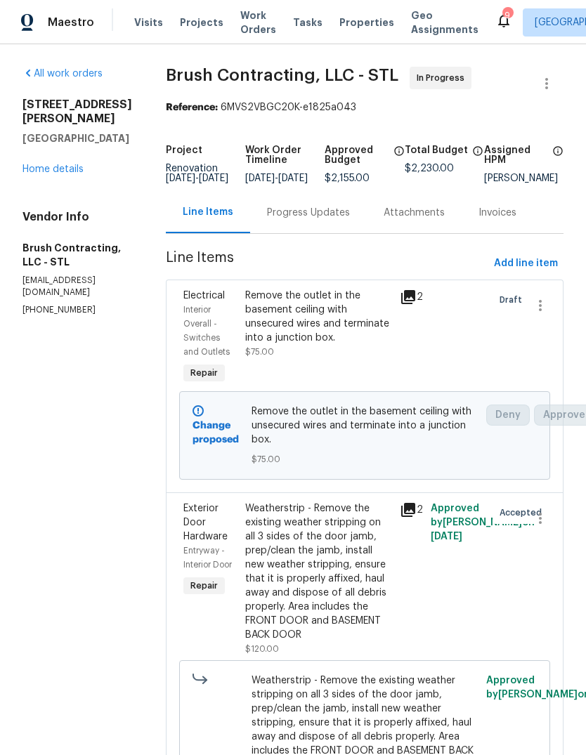
click at [73, 174] on link "Home details" at bounding box center [52, 169] width 61 height 10
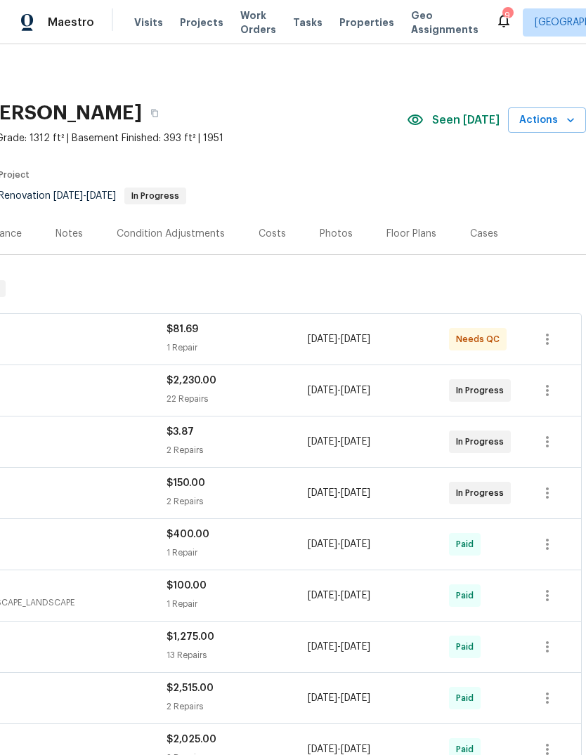
scroll to position [0, 208]
click at [549, 394] on icon "button" at bounding box center [547, 390] width 17 height 17
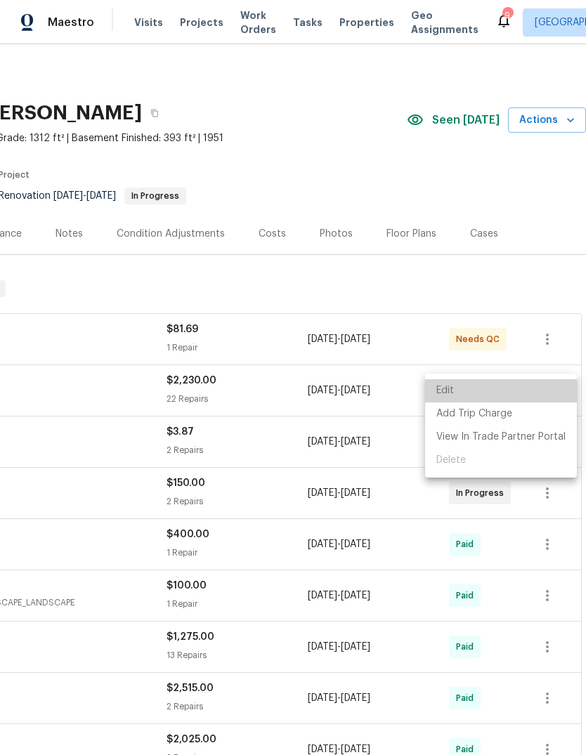
click at [553, 386] on li "Edit" at bounding box center [501, 390] width 152 height 23
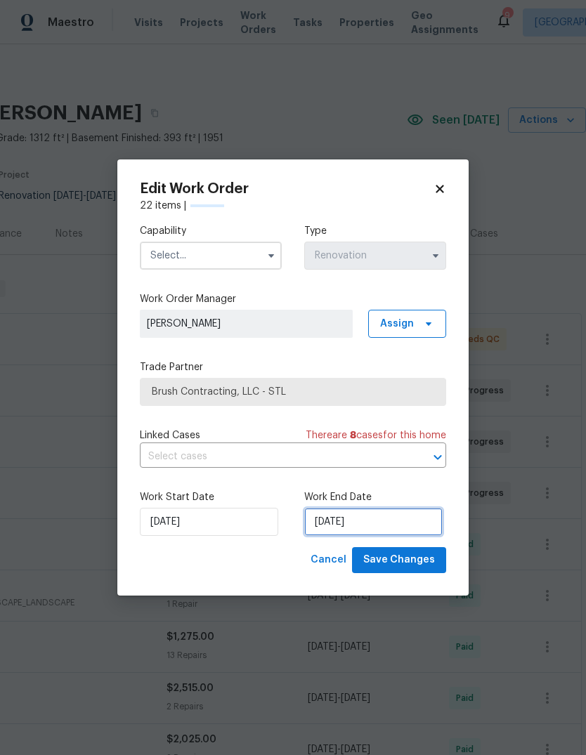
click at [418, 523] on input "9/26/2025" at bounding box center [373, 522] width 138 height 28
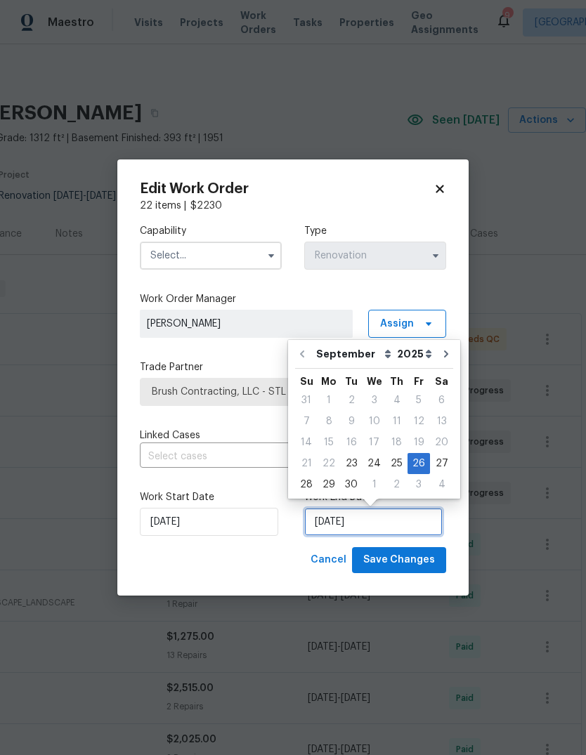
scroll to position [11, 0]
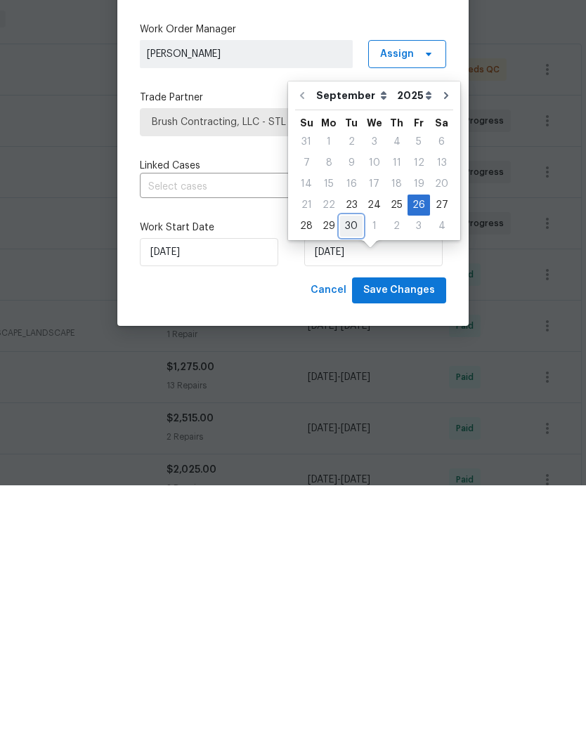
click at [344, 486] on div "30" at bounding box center [351, 496] width 22 height 20
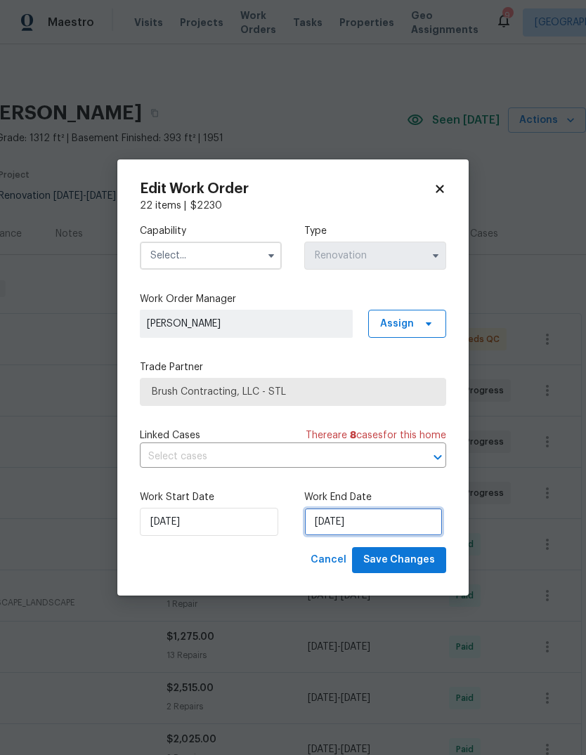
click at [417, 520] on input "9/30/2025" at bounding box center [373, 522] width 138 height 28
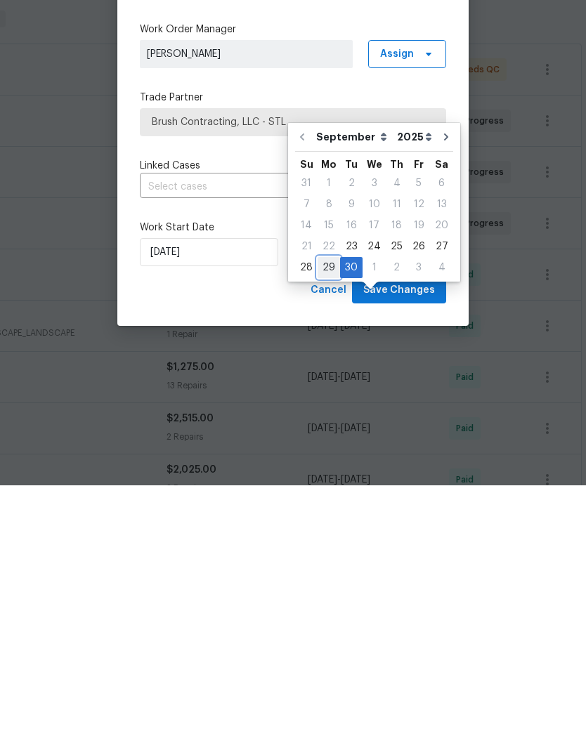
click at [325, 528] on div "29" at bounding box center [328, 538] width 22 height 20
type input "9/29/2025"
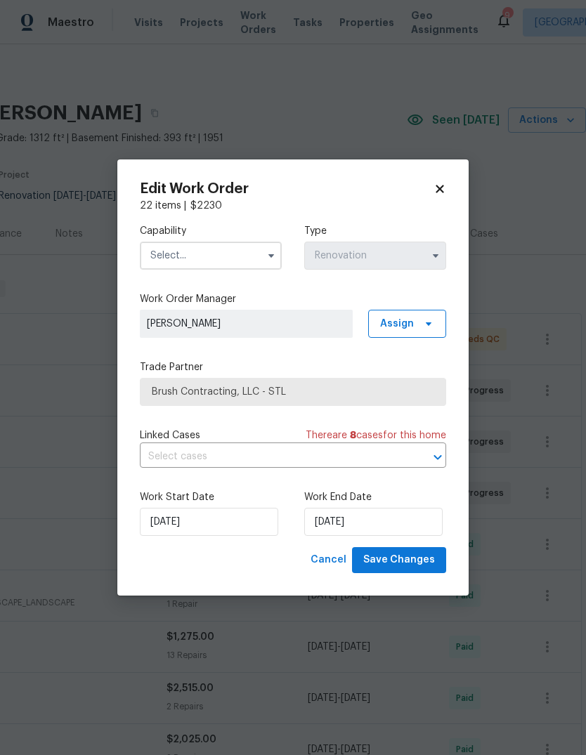
click at [249, 251] on input "text" at bounding box center [211, 256] width 142 height 28
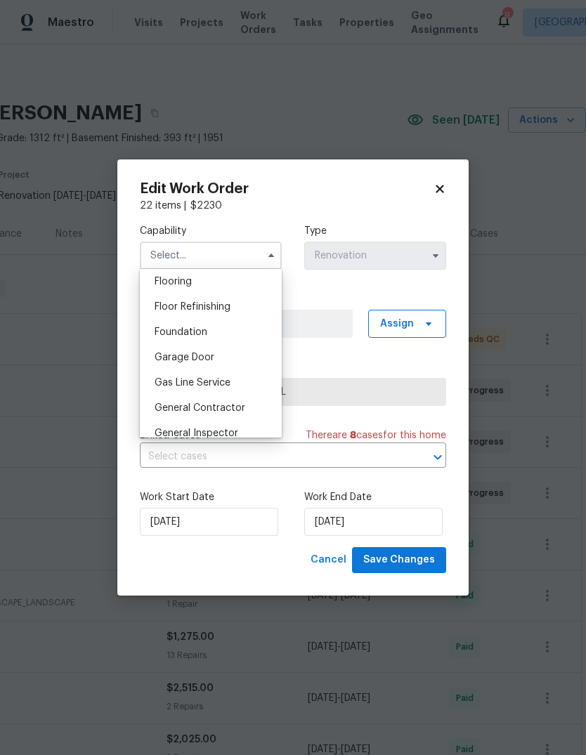
scroll to position [584, 0]
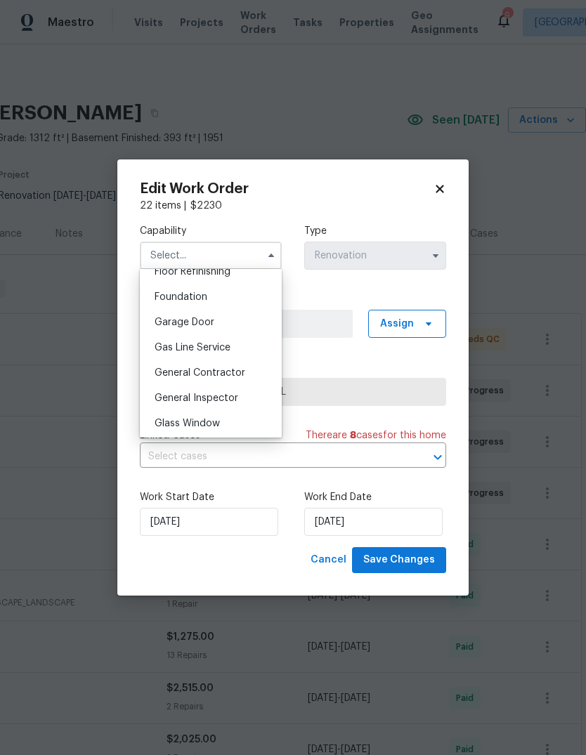
click at [251, 370] on div "General Contractor" at bounding box center [210, 372] width 135 height 25
type input "General Contractor"
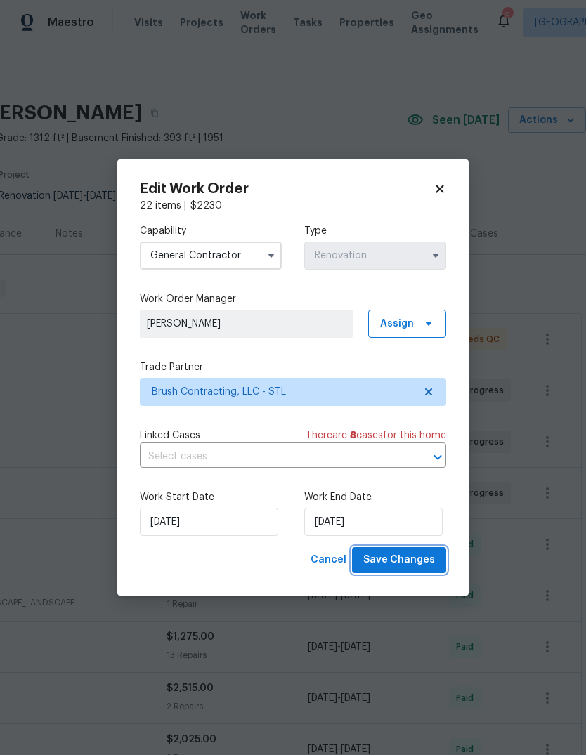
click at [426, 568] on span "Save Changes" at bounding box center [399, 560] width 72 height 18
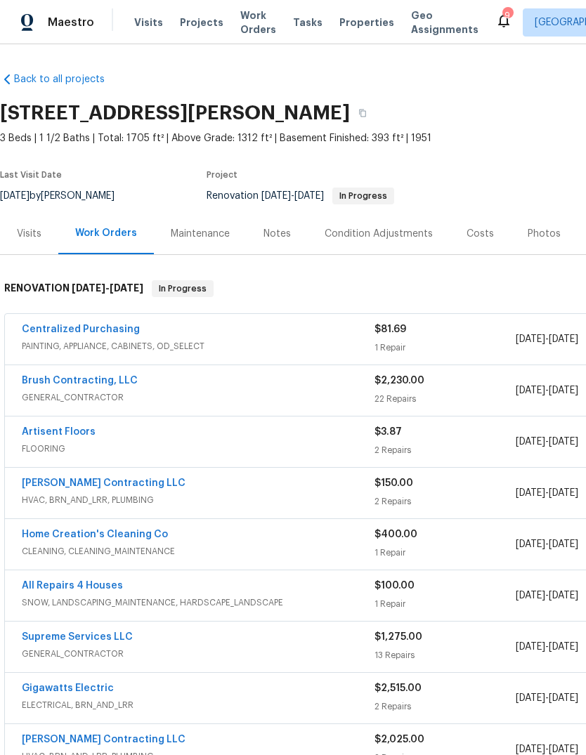
scroll to position [0, 0]
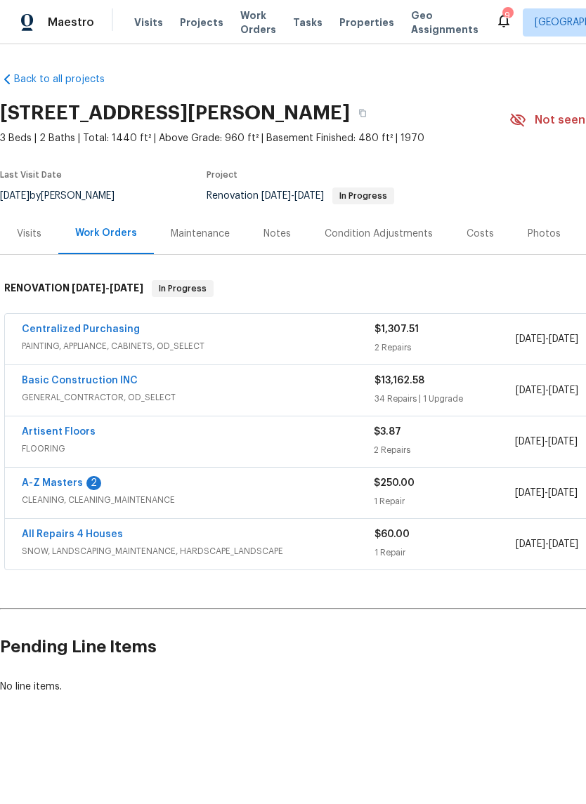
click at [89, 492] on div "A-Z Masters 2" at bounding box center [198, 484] width 352 height 17
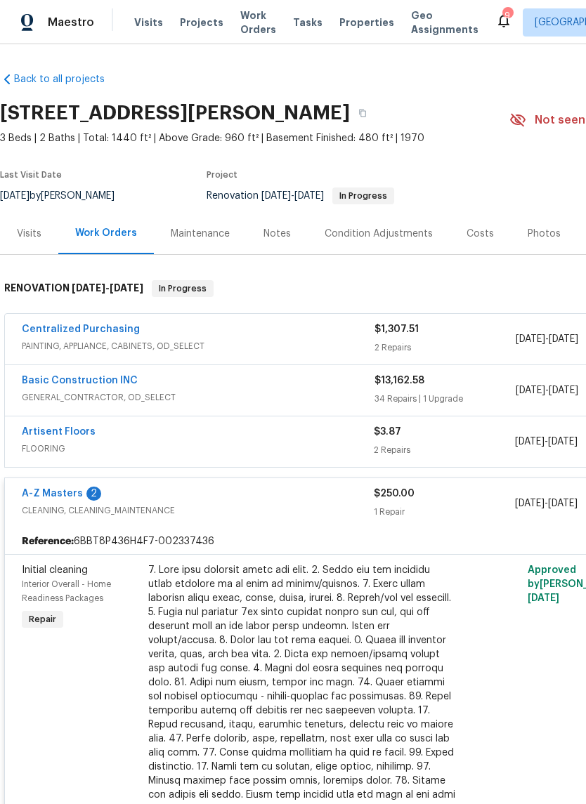
click at [88, 495] on div "2" at bounding box center [93, 494] width 15 height 14
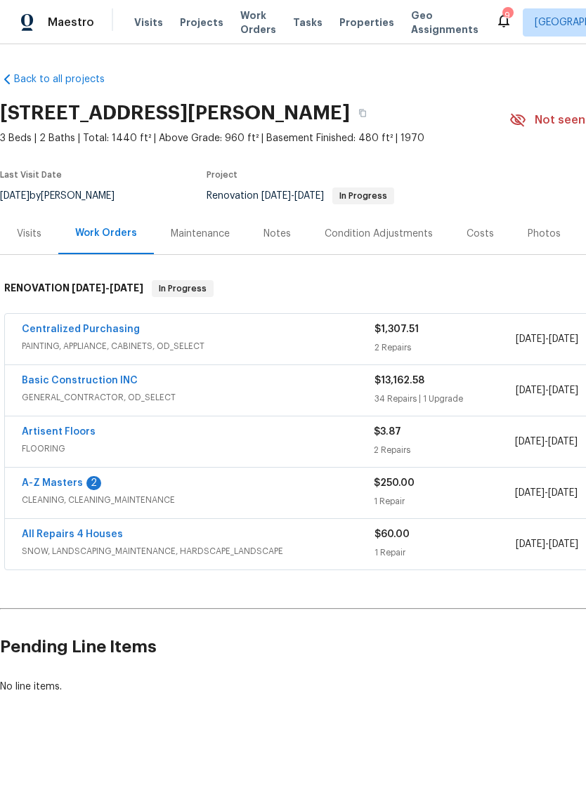
click at [68, 483] on link "A-Z Masters" at bounding box center [52, 483] width 61 height 10
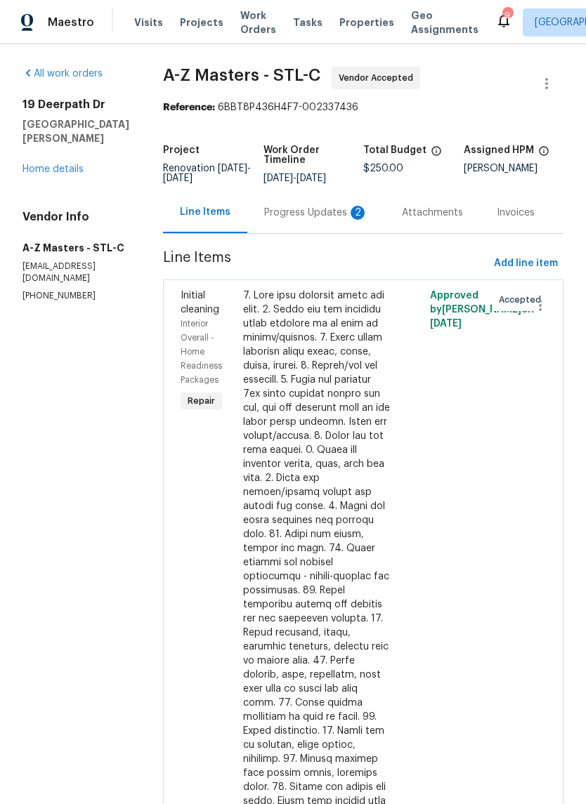
click at [286, 216] on div "Progress Updates 2" at bounding box center [316, 213] width 104 height 14
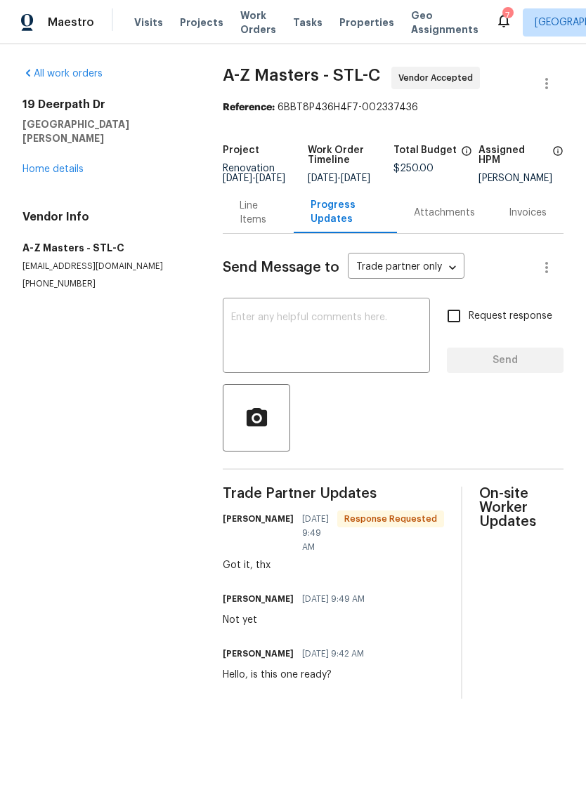
click at [67, 164] on link "Home details" at bounding box center [52, 169] width 61 height 10
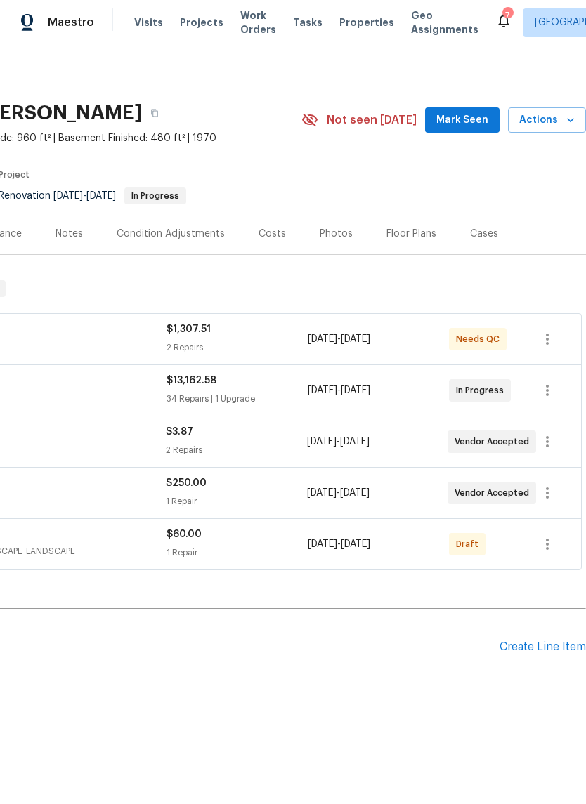
scroll to position [0, 208]
click at [481, 121] on span "Mark Seen" at bounding box center [462, 121] width 52 height 18
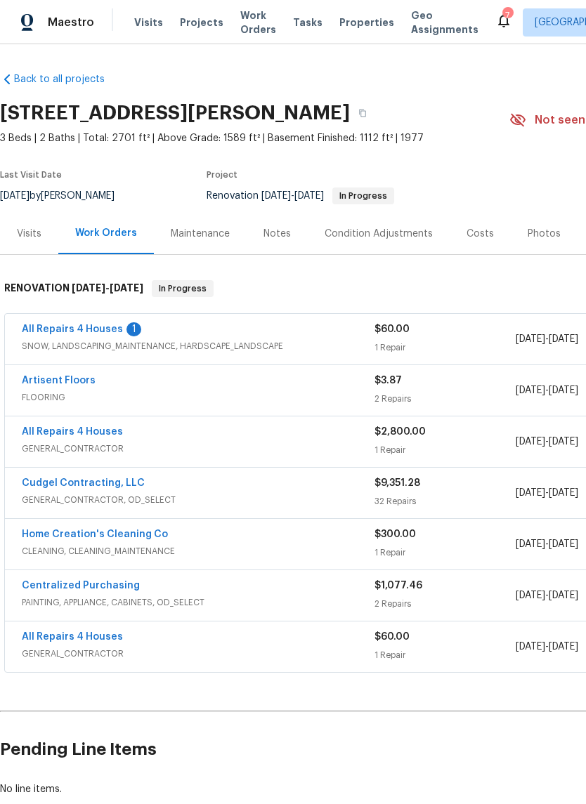
click at [113, 332] on link "All Repairs 4 Houses" at bounding box center [72, 330] width 101 height 10
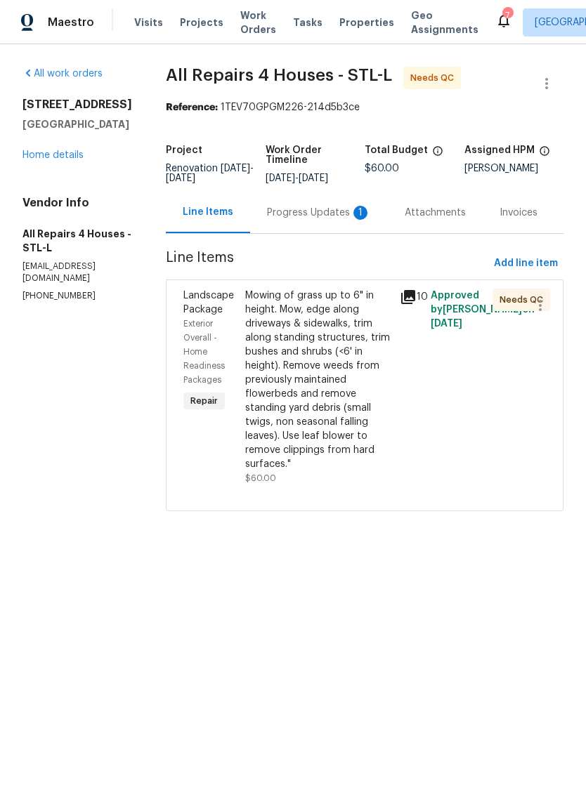
click at [343, 217] on div "Progress Updates 1" at bounding box center [319, 213] width 104 height 14
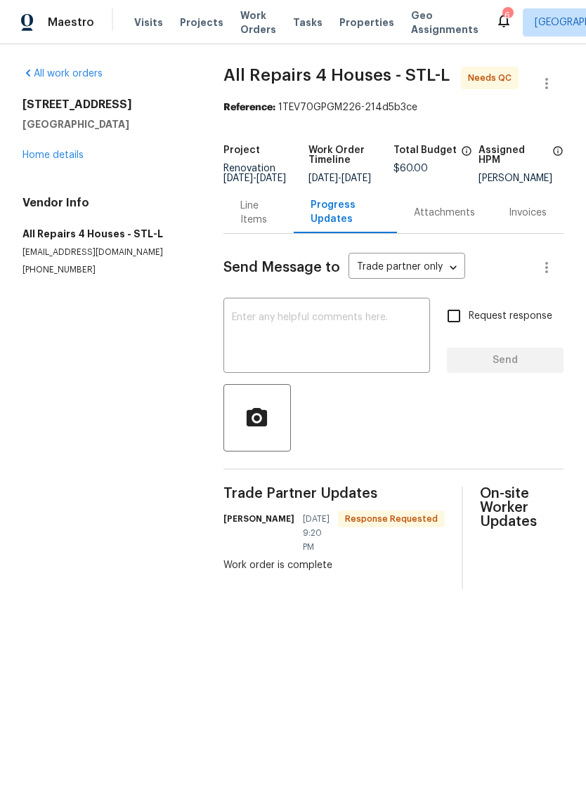
click at [67, 157] on link "Home details" at bounding box center [52, 155] width 61 height 10
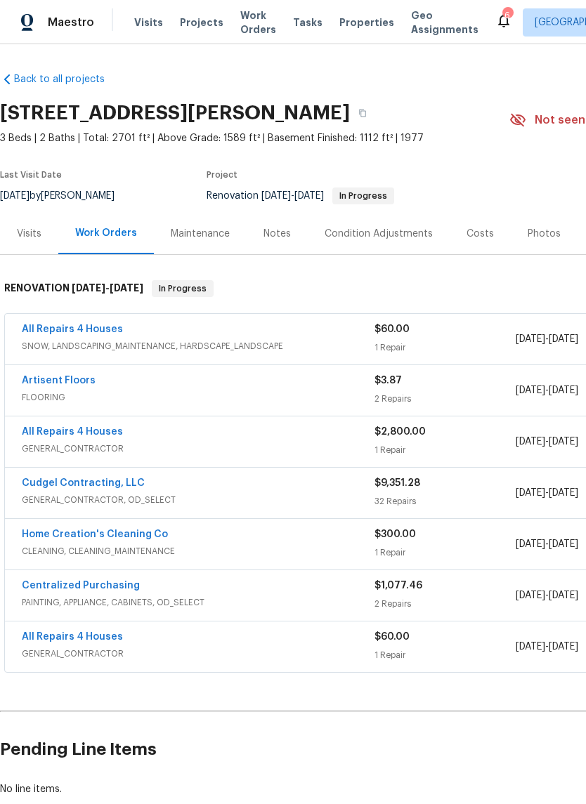
click at [97, 334] on link "All Repairs 4 Houses" at bounding box center [72, 330] width 101 height 10
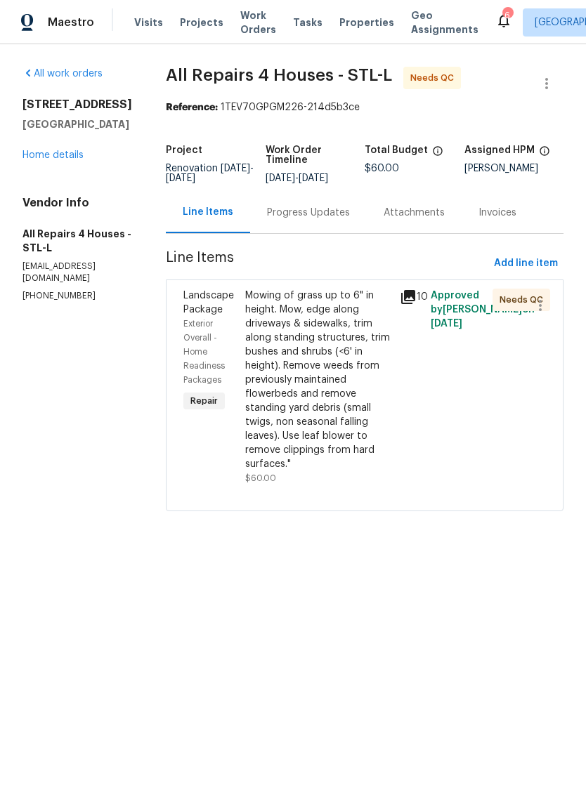
click at [416, 305] on icon at bounding box center [408, 297] width 17 height 17
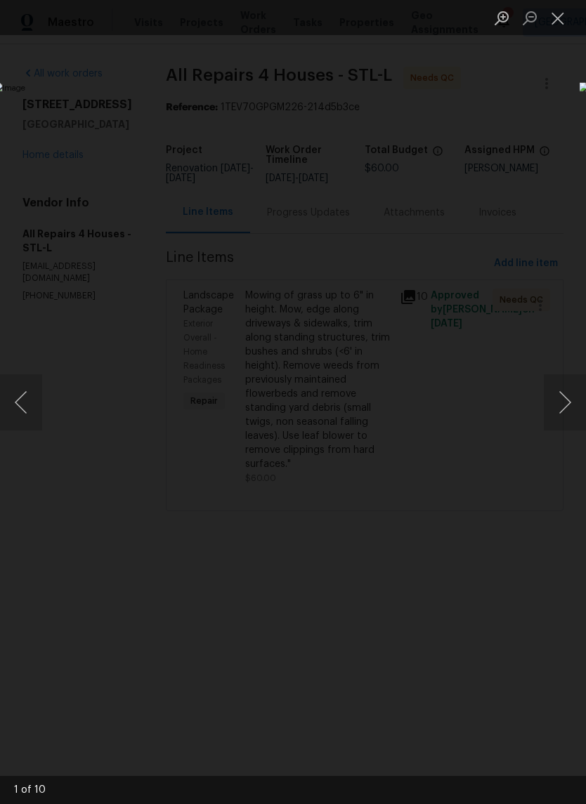
click at [559, 407] on button "Next image" at bounding box center [565, 402] width 42 height 56
click at [561, 402] on button "Next image" at bounding box center [565, 402] width 42 height 56
click at [558, 401] on button "Next image" at bounding box center [565, 402] width 42 height 56
click at [556, 402] on button "Next image" at bounding box center [565, 402] width 42 height 56
click at [558, 398] on button "Next image" at bounding box center [565, 402] width 42 height 56
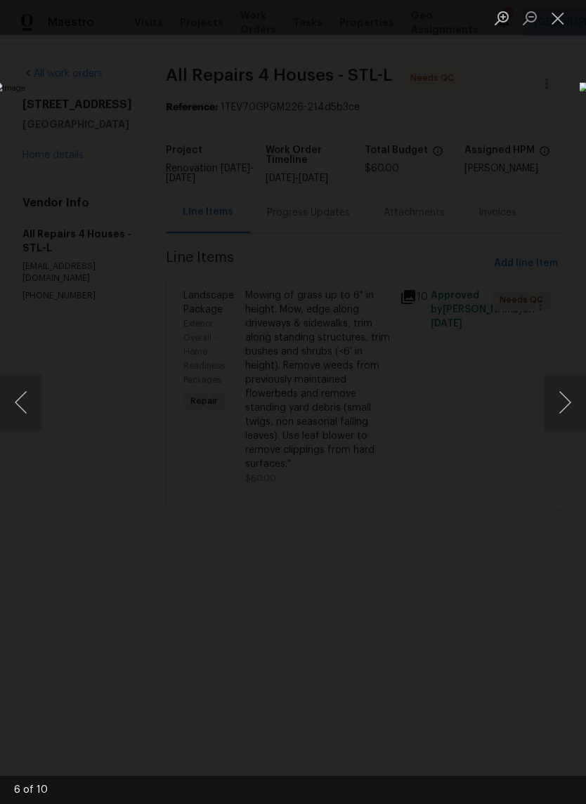
click at [558, 400] on button "Next image" at bounding box center [565, 402] width 42 height 56
click at [553, 400] on button "Next image" at bounding box center [565, 402] width 42 height 56
click at [559, 399] on button "Next image" at bounding box center [565, 402] width 42 height 56
click at [559, 402] on button "Next image" at bounding box center [565, 402] width 42 height 56
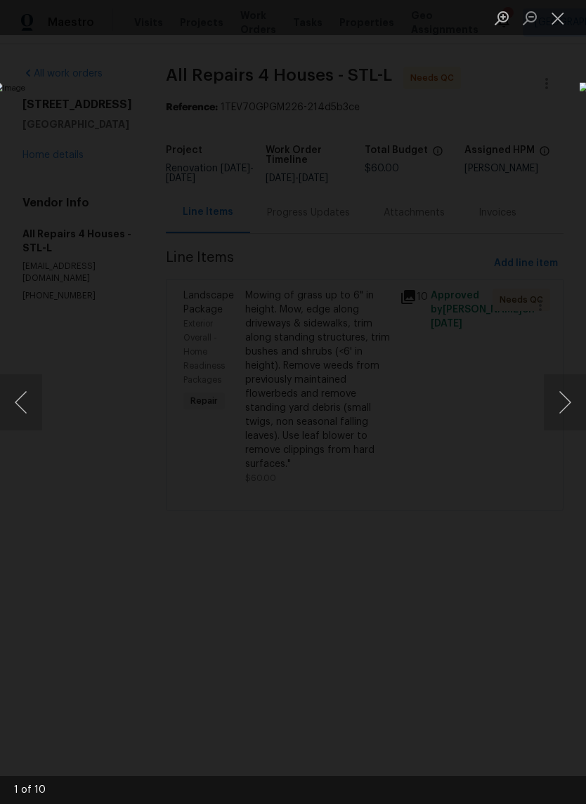
click at [560, 401] on button "Next image" at bounding box center [565, 402] width 42 height 56
click at [561, 401] on button "Next image" at bounding box center [565, 402] width 42 height 56
click at [551, 23] on button "Close lightbox" at bounding box center [558, 18] width 28 height 25
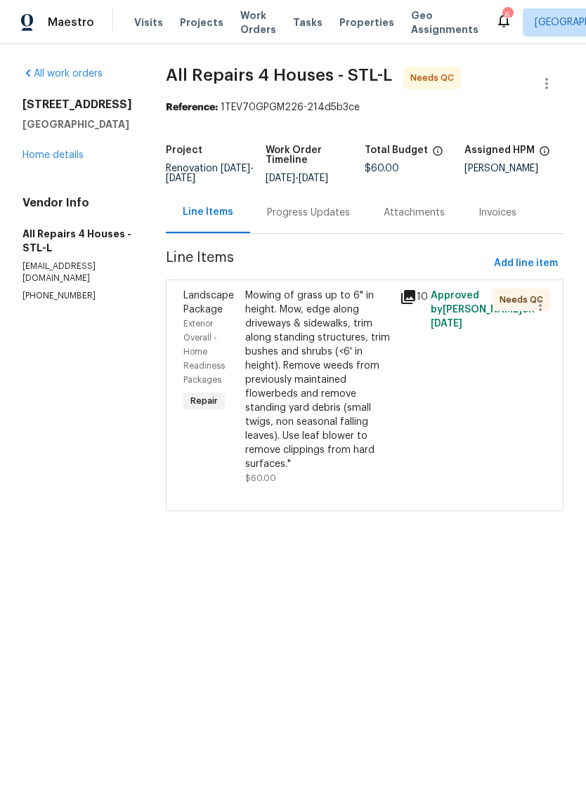
click at [341, 376] on div "Mowing of grass up to 6" in height. Mow, edge along driveways & sidewalks, trim…" at bounding box center [318, 380] width 146 height 183
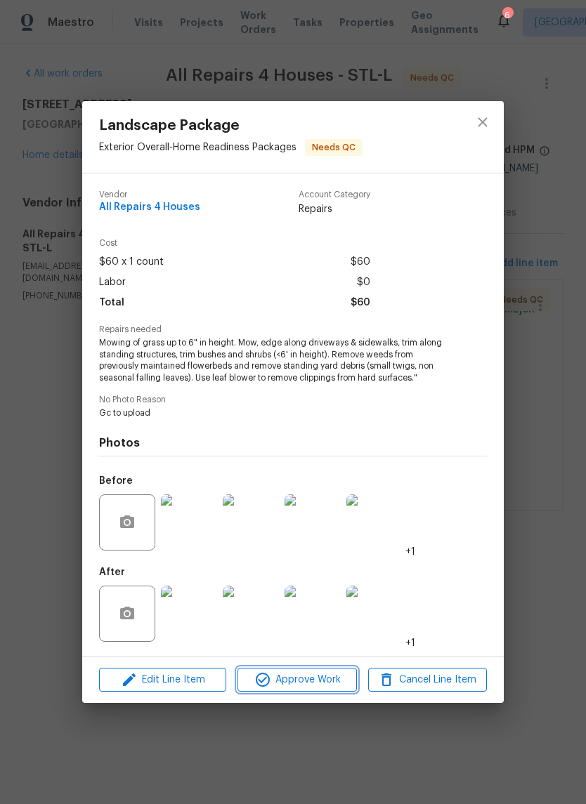
click at [334, 684] on span "Approve Work" at bounding box center [297, 681] width 110 height 18
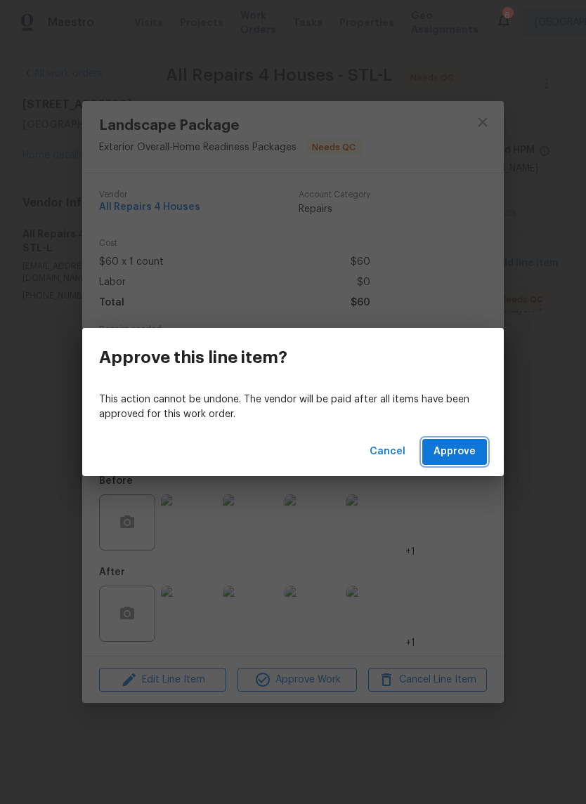
click at [477, 458] on button "Approve" at bounding box center [454, 452] width 65 height 26
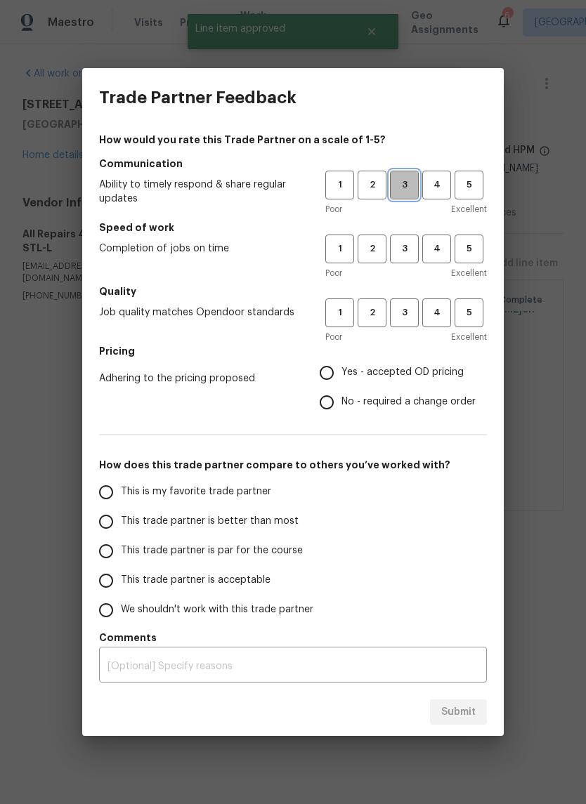
click at [400, 188] on span "3" at bounding box center [404, 185] width 26 height 16
click at [411, 250] on span "3" at bounding box center [404, 249] width 26 height 16
click at [413, 323] on button "3" at bounding box center [404, 313] width 29 height 29
click at [412, 383] on label "Yes - accepted OD pricing" at bounding box center [394, 373] width 164 height 30
click at [341, 383] on input "Yes - accepted OD pricing" at bounding box center [327, 373] width 30 height 30
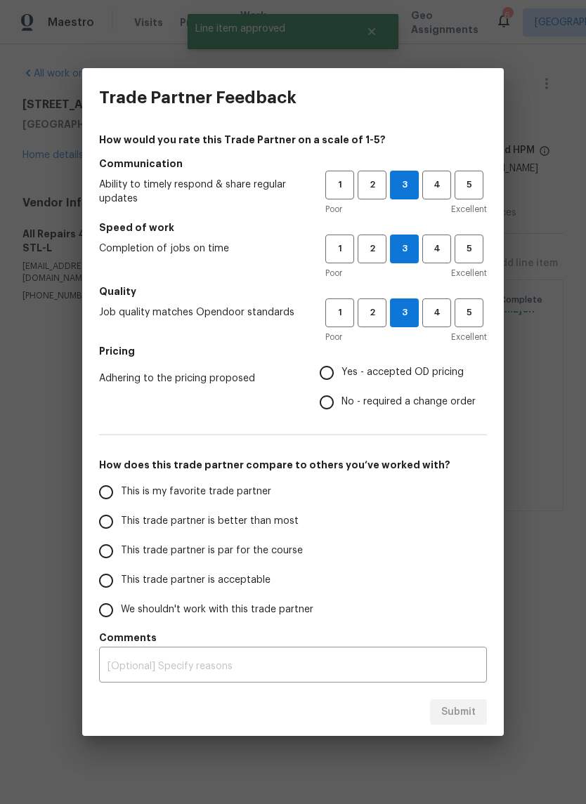
radio input "true"
click at [270, 528] on span "This trade partner is better than most" at bounding box center [210, 521] width 178 height 15
click at [121, 528] on input "This trade partner is better than most" at bounding box center [106, 522] width 30 height 30
click at [484, 700] on button "Submit" at bounding box center [458, 713] width 57 height 26
radio input "true"
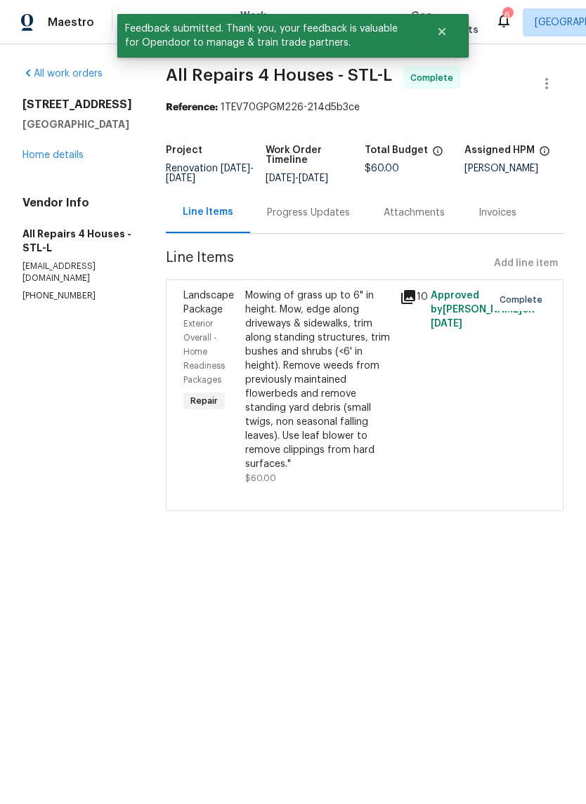
click at [67, 157] on link "Home details" at bounding box center [52, 155] width 61 height 10
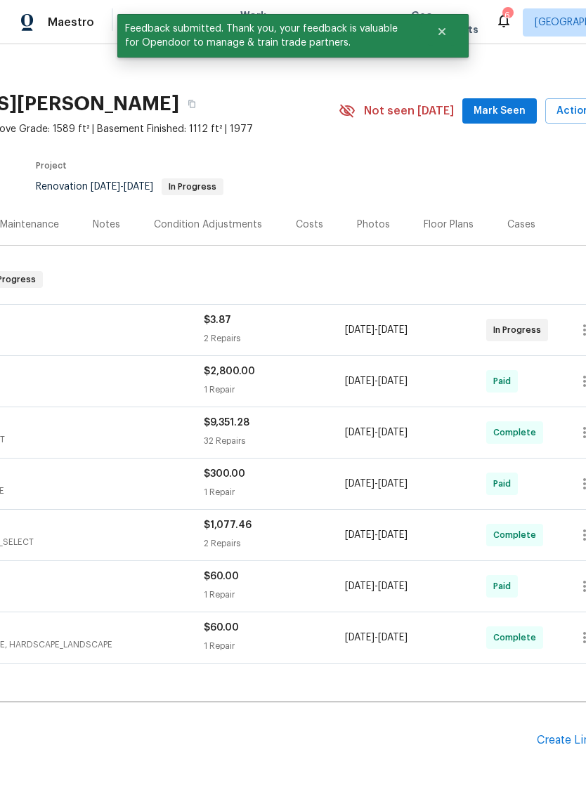
scroll to position [6, 173]
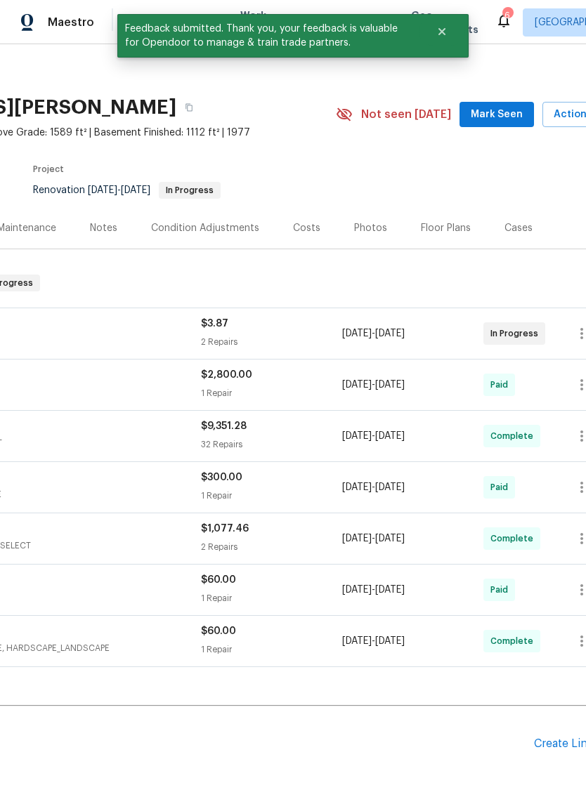
click at [508, 116] on span "Mark Seen" at bounding box center [497, 115] width 52 height 18
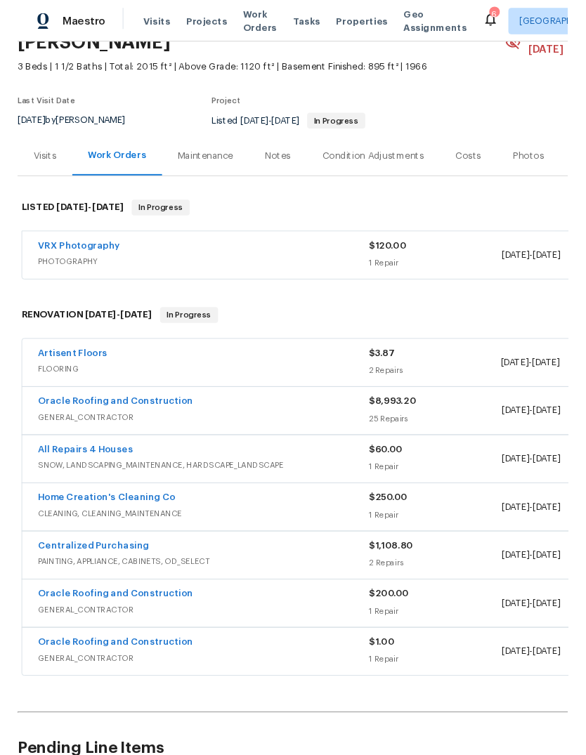
scroll to position [81, 0]
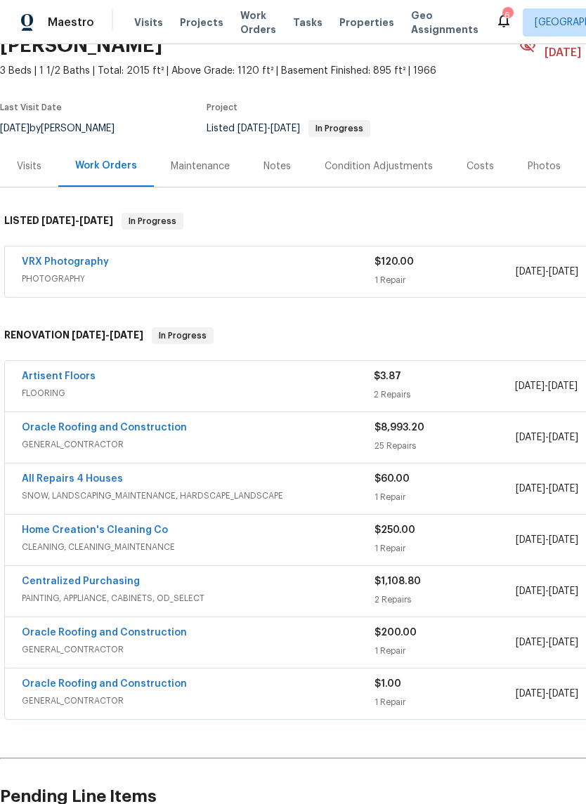
click at [77, 372] on link "Artisent Floors" at bounding box center [59, 377] width 74 height 10
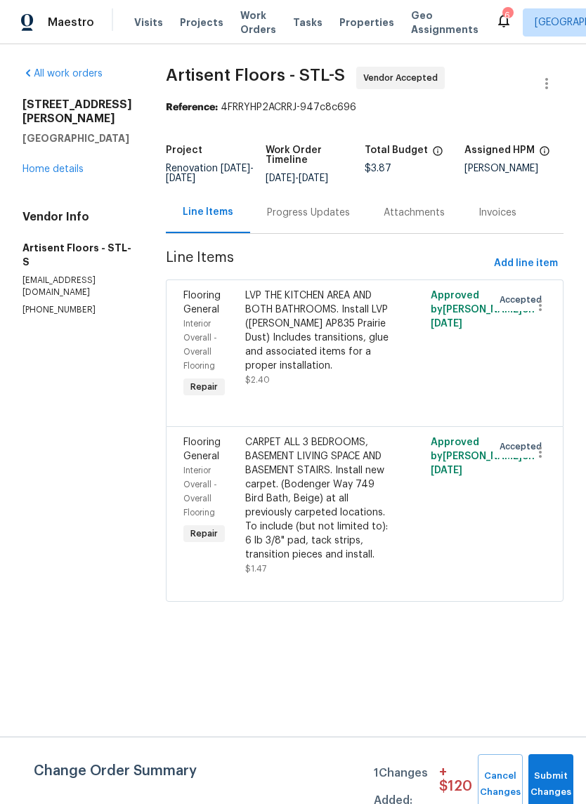
click at [344, 211] on div "Progress Updates" at bounding box center [308, 213] width 83 height 14
